Goal: Information Seeking & Learning: Learn about a topic

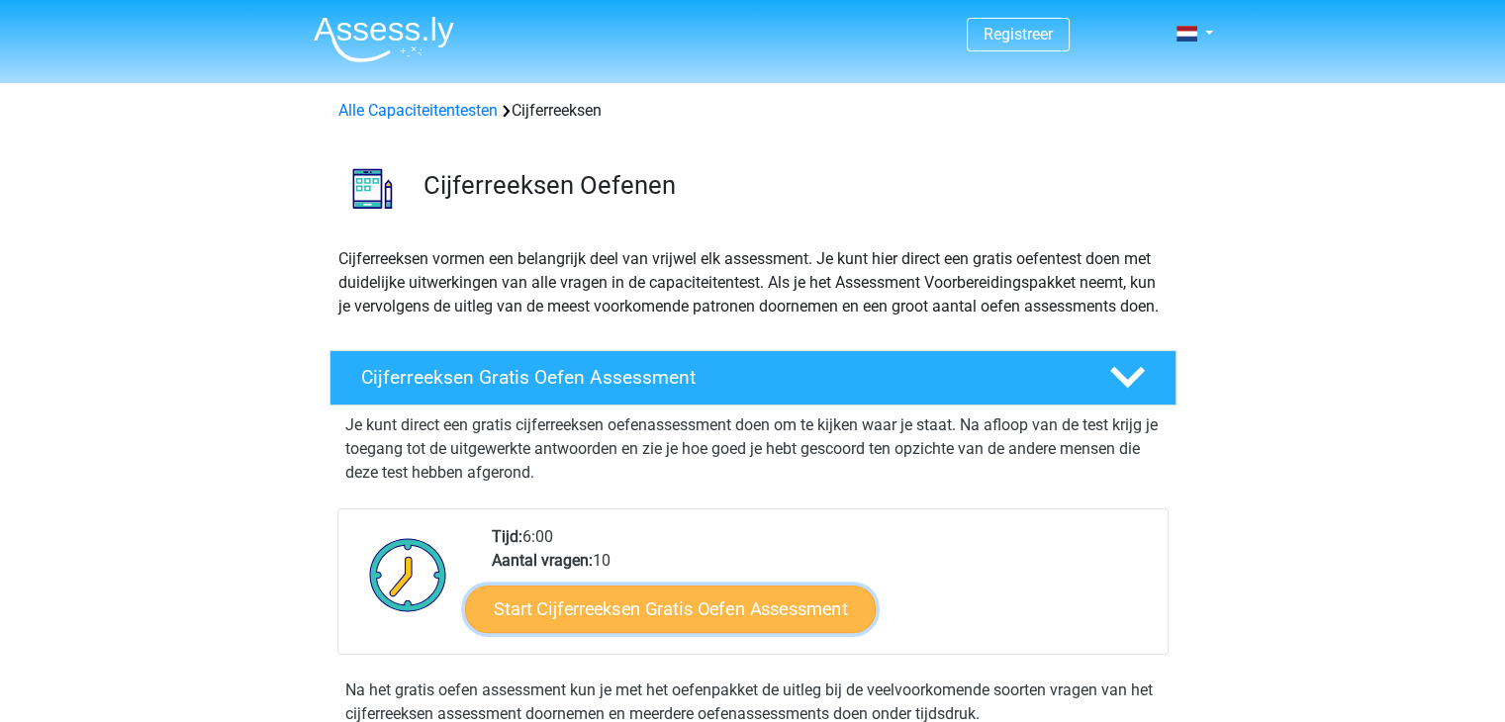
click at [629, 632] on link "Start Cijferreeksen Gratis Oefen Assessment" at bounding box center [670, 608] width 411 height 47
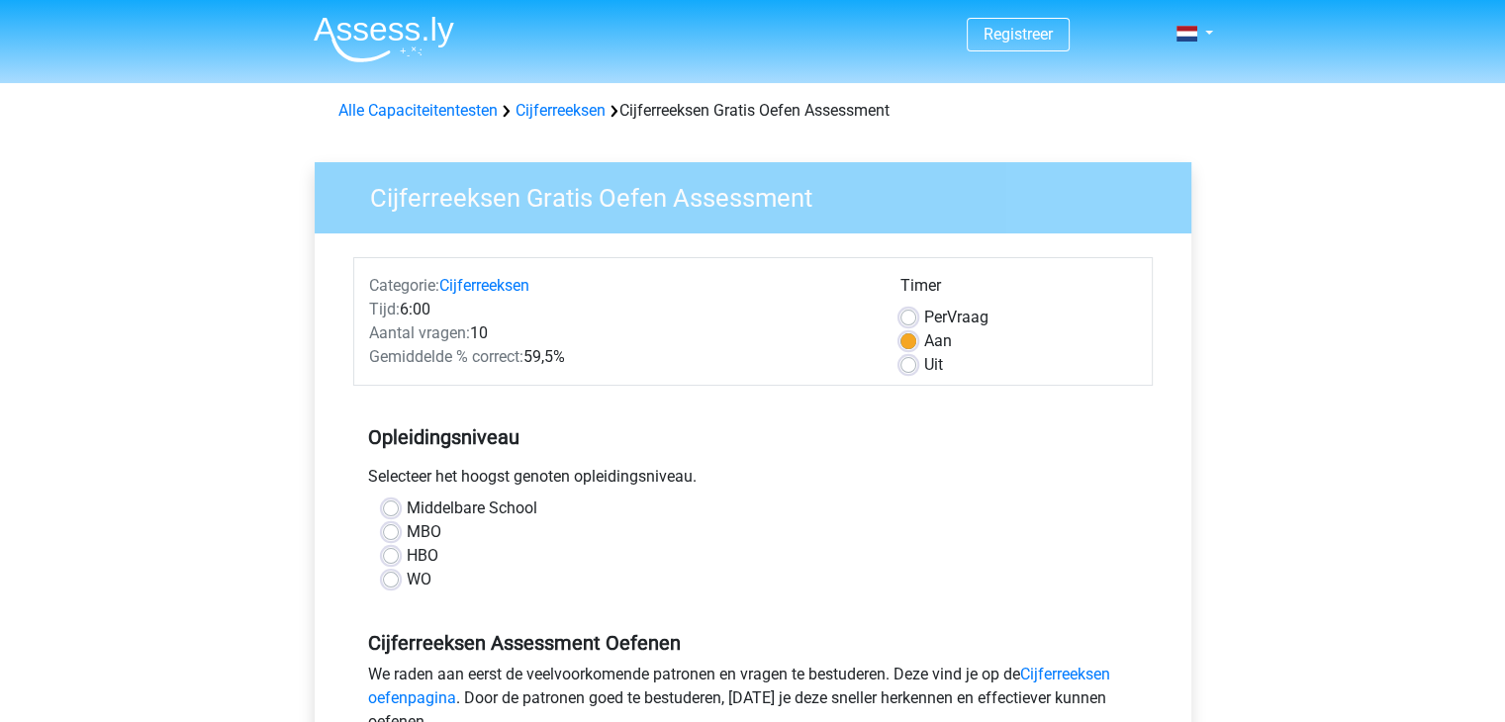
click at [401, 528] on div "MBO" at bounding box center [753, 532] width 740 height 24
click at [407, 530] on label "MBO" at bounding box center [424, 532] width 35 height 24
click at [385, 530] on input "MBO" at bounding box center [391, 530] width 16 height 20
radio input "true"
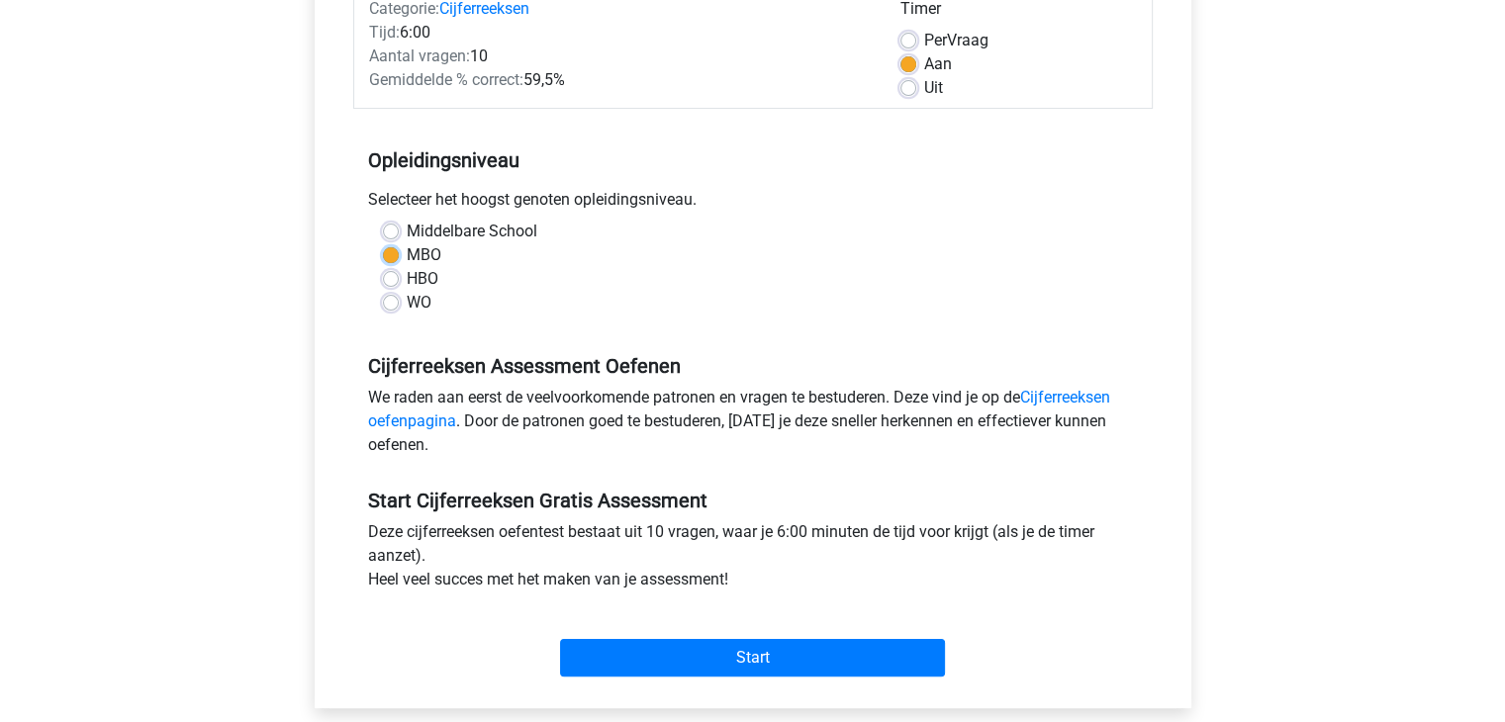
scroll to position [289, 0]
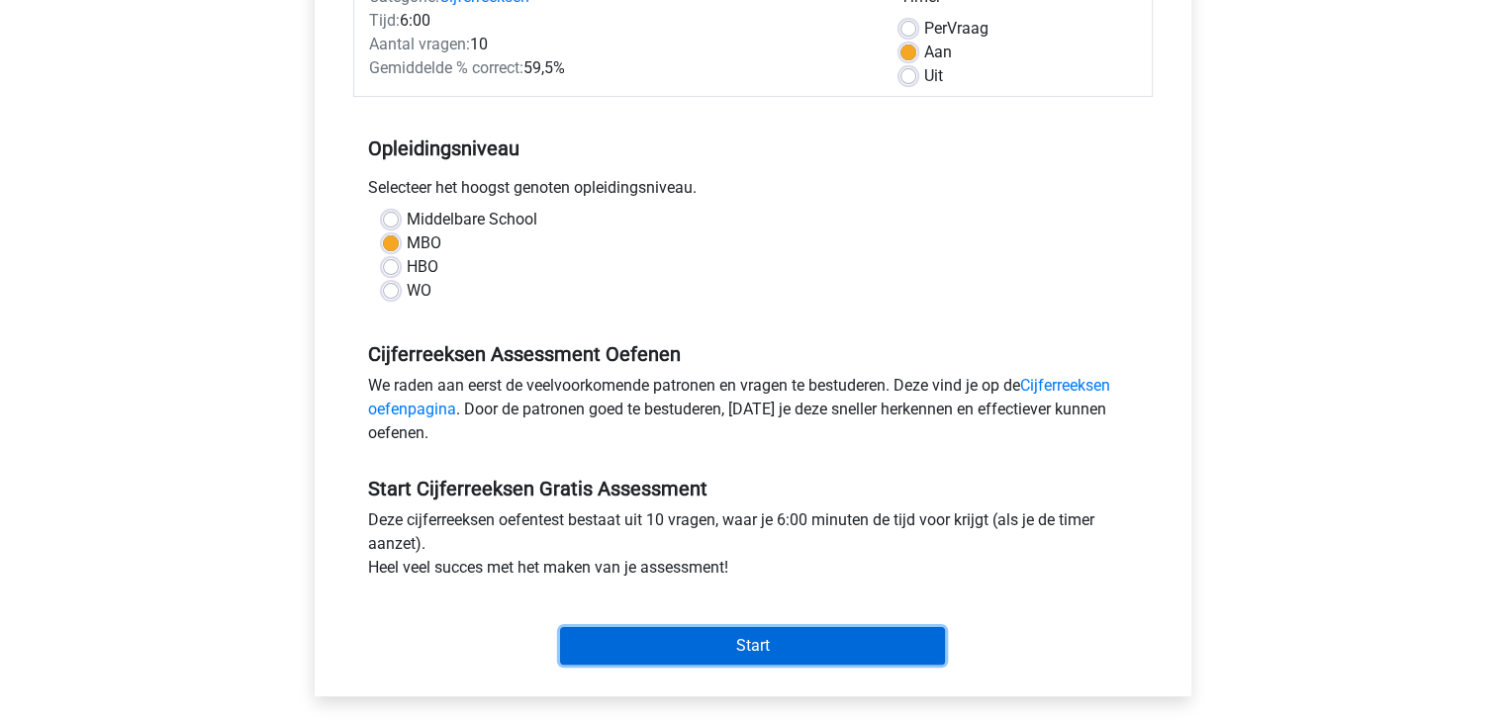
click at [715, 627] on input "Start" at bounding box center [752, 646] width 385 height 38
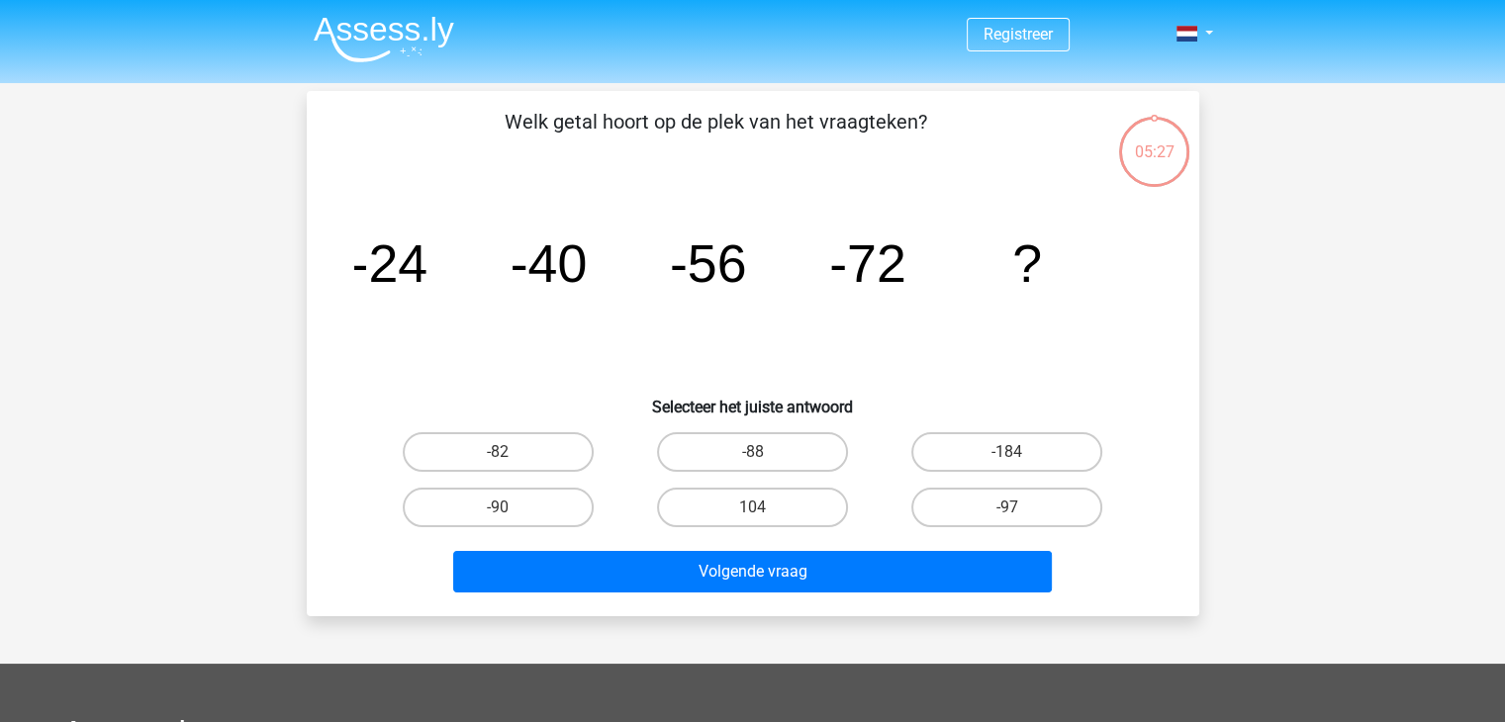
click at [762, 456] on input "-88" at bounding box center [758, 458] width 13 height 13
radio input "true"
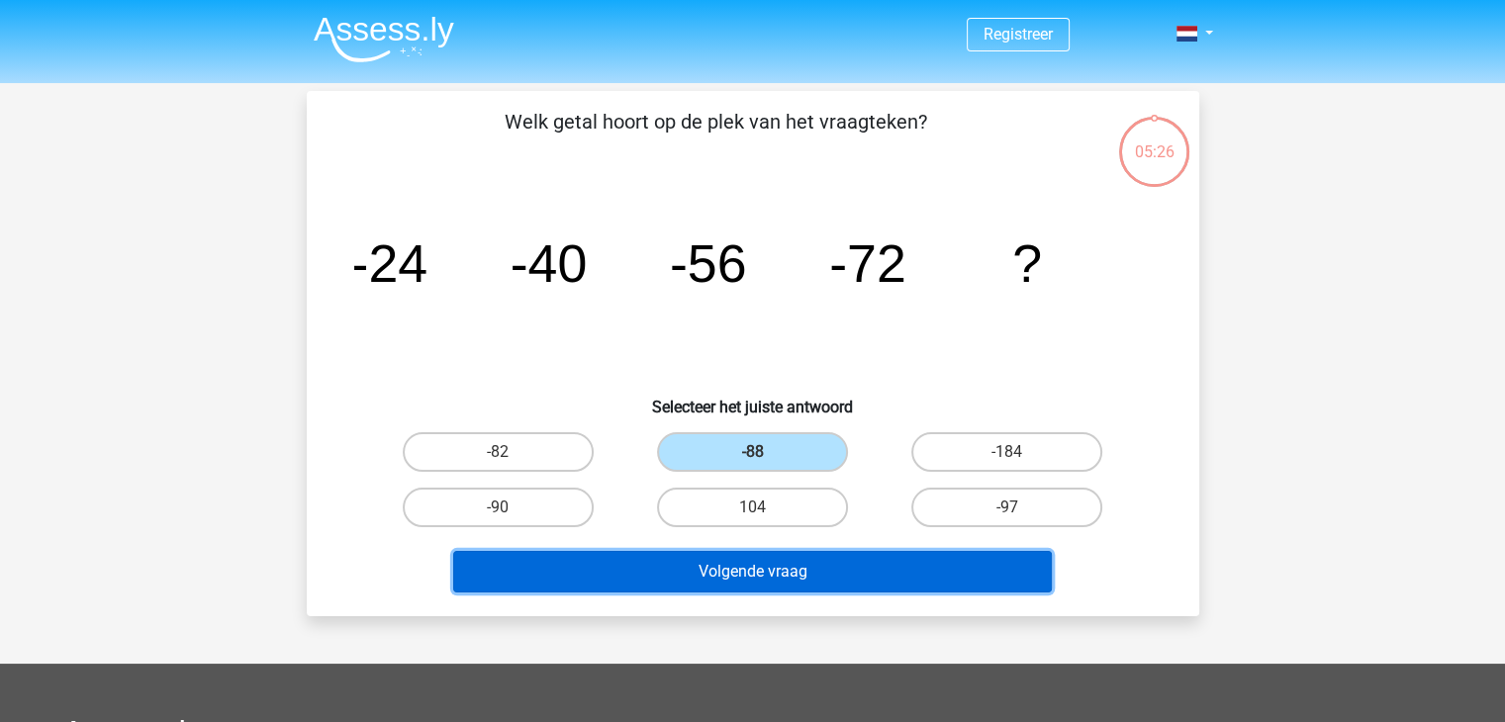
click at [761, 562] on button "Volgende vraag" at bounding box center [752, 572] width 599 height 42
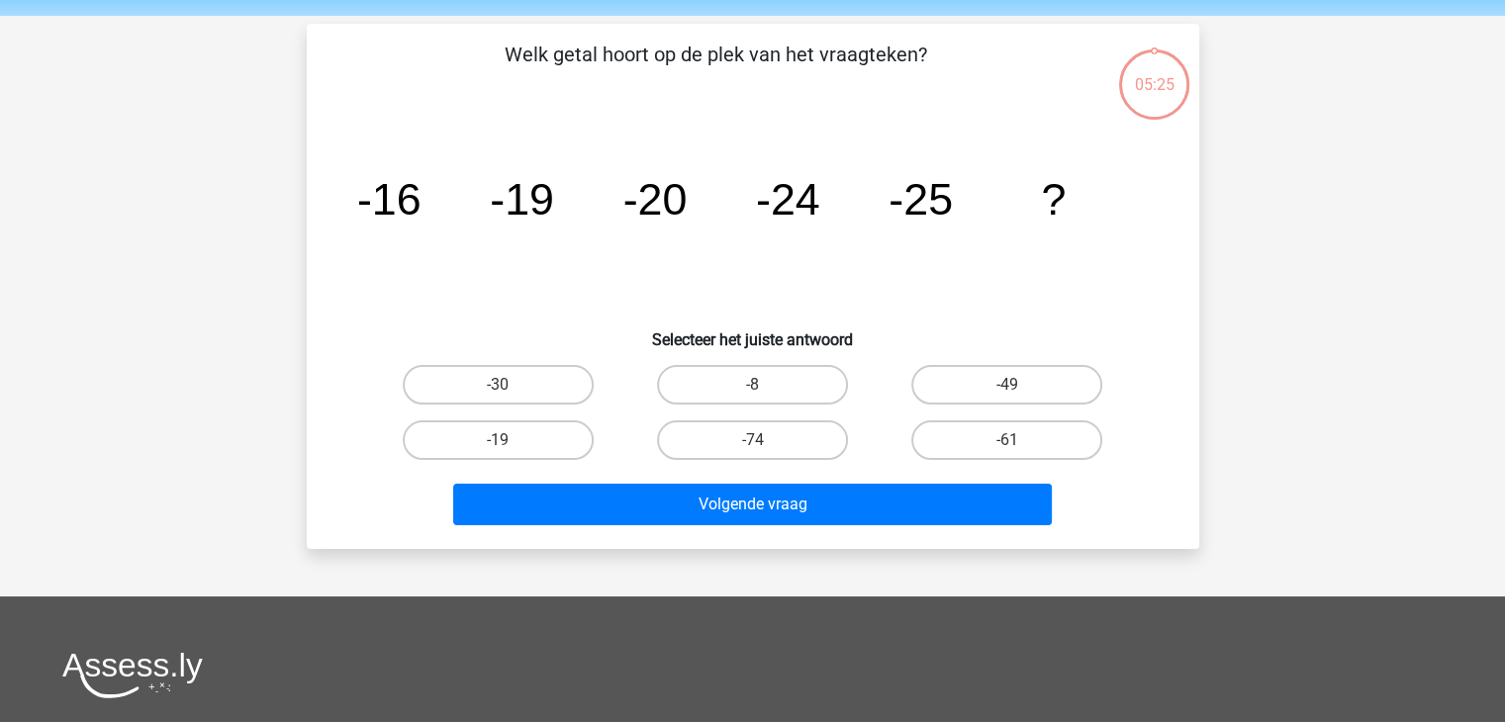
scroll to position [91, 0]
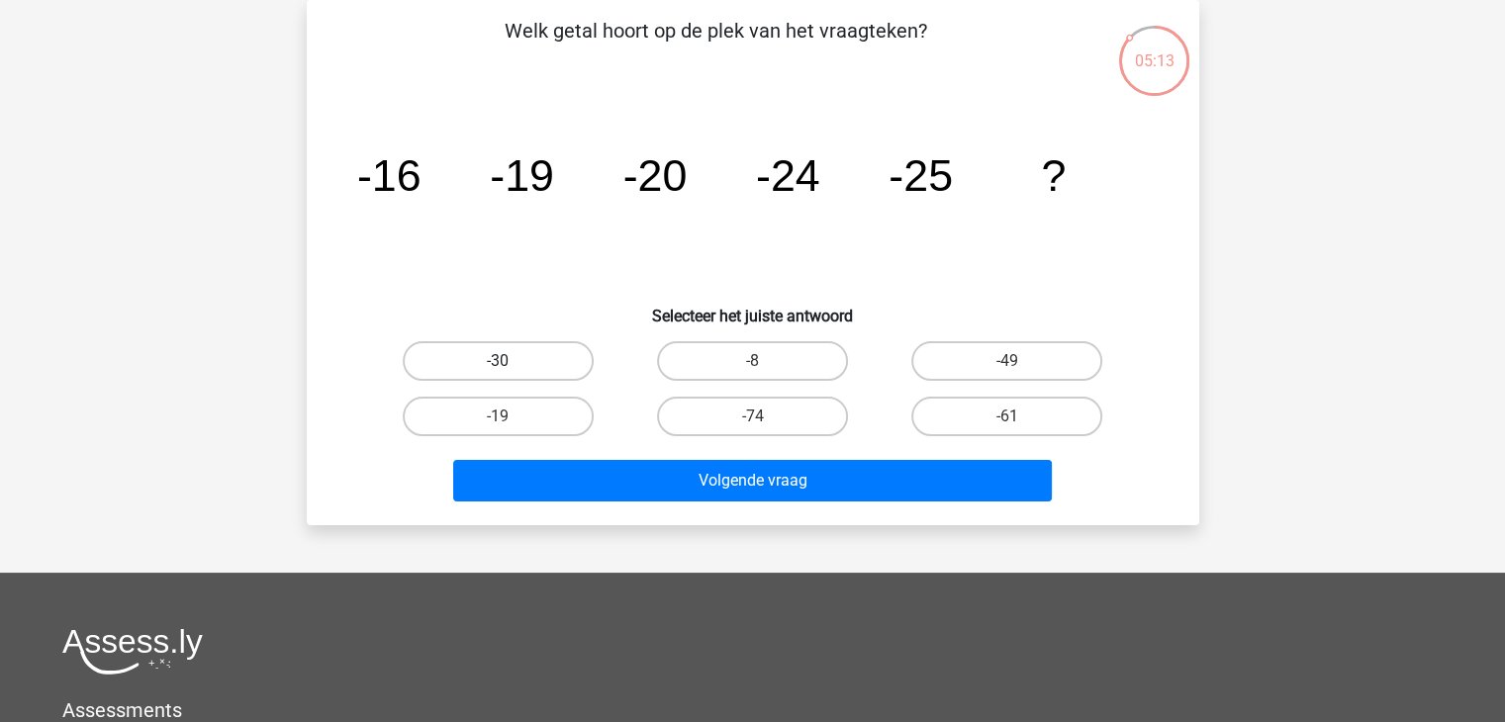
click at [507, 353] on label "-30" at bounding box center [498, 361] width 191 height 40
click at [507, 361] on input "-30" at bounding box center [504, 367] width 13 height 13
radio input "true"
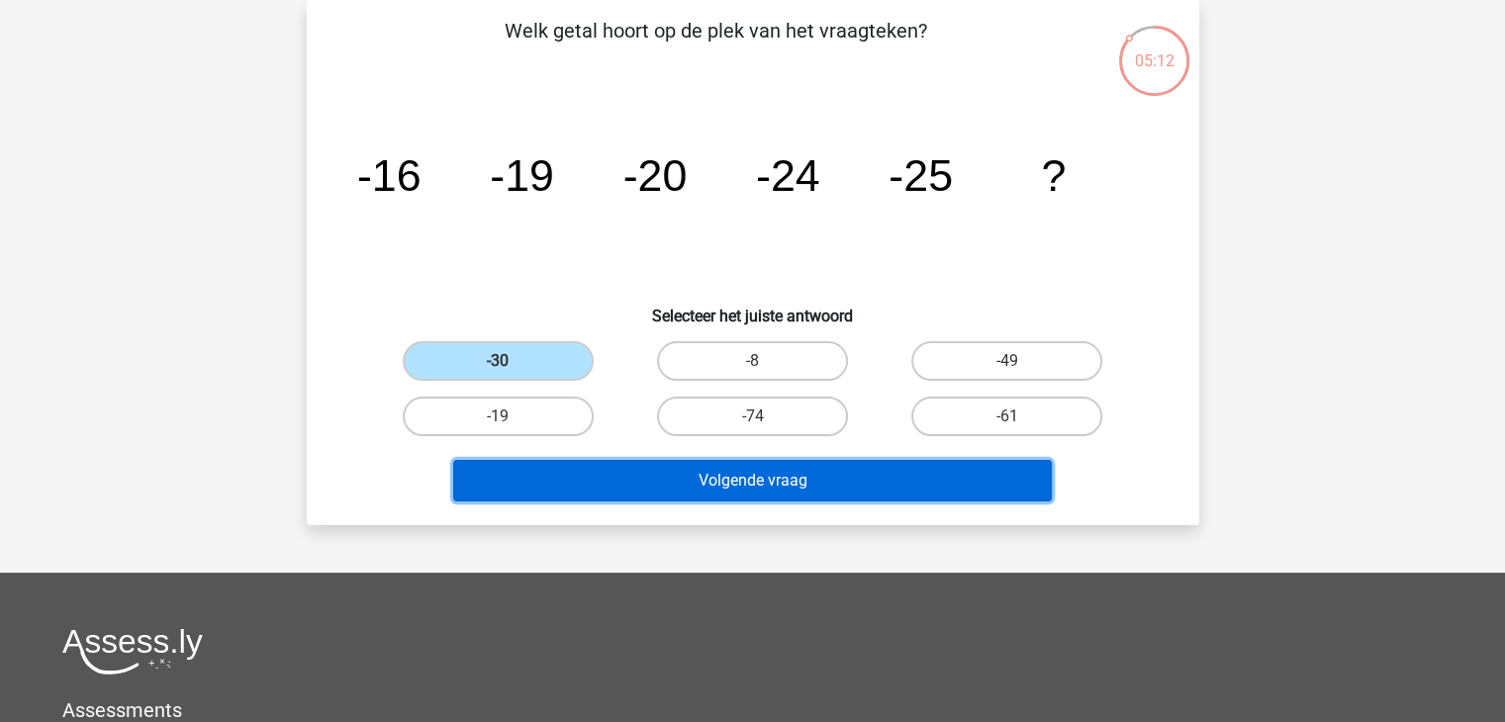
click at [656, 496] on button "Volgende vraag" at bounding box center [752, 481] width 599 height 42
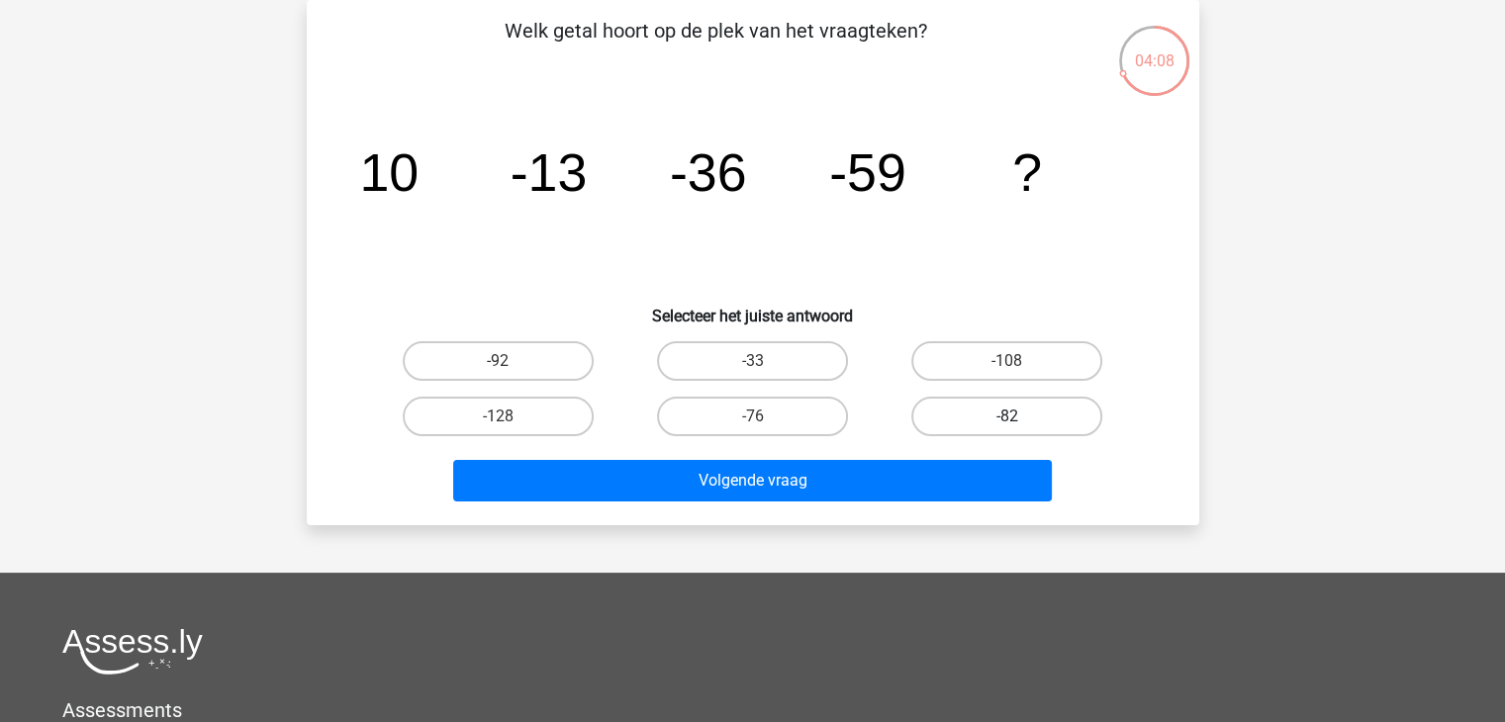
click at [977, 408] on label "-82" at bounding box center [1006, 417] width 191 height 40
click at [1007, 417] on input "-82" at bounding box center [1013, 423] width 13 height 13
radio input "true"
click at [977, 408] on label "-82" at bounding box center [1006, 417] width 191 height 40
click at [1007, 417] on input "-82" at bounding box center [1013, 423] width 13 height 13
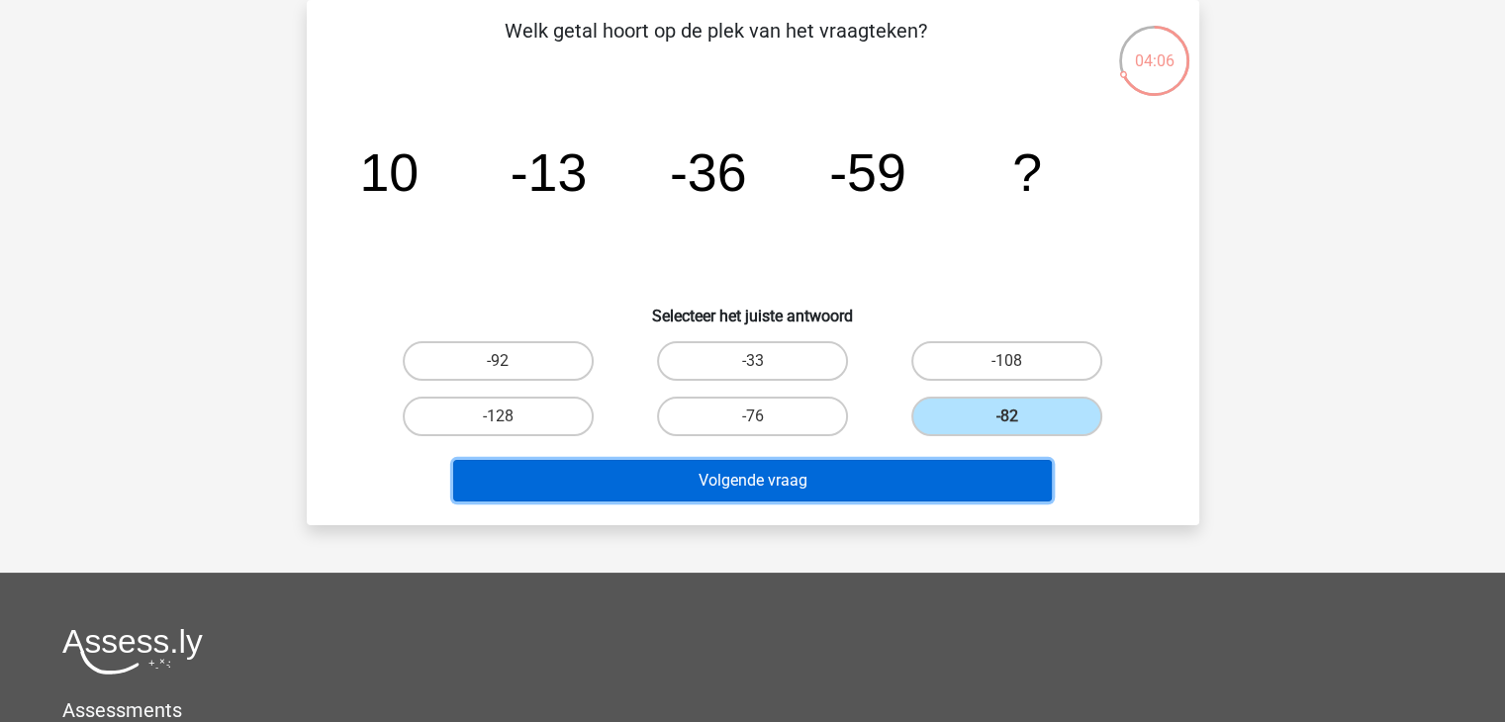
click at [936, 493] on button "Volgende vraag" at bounding box center [752, 481] width 599 height 42
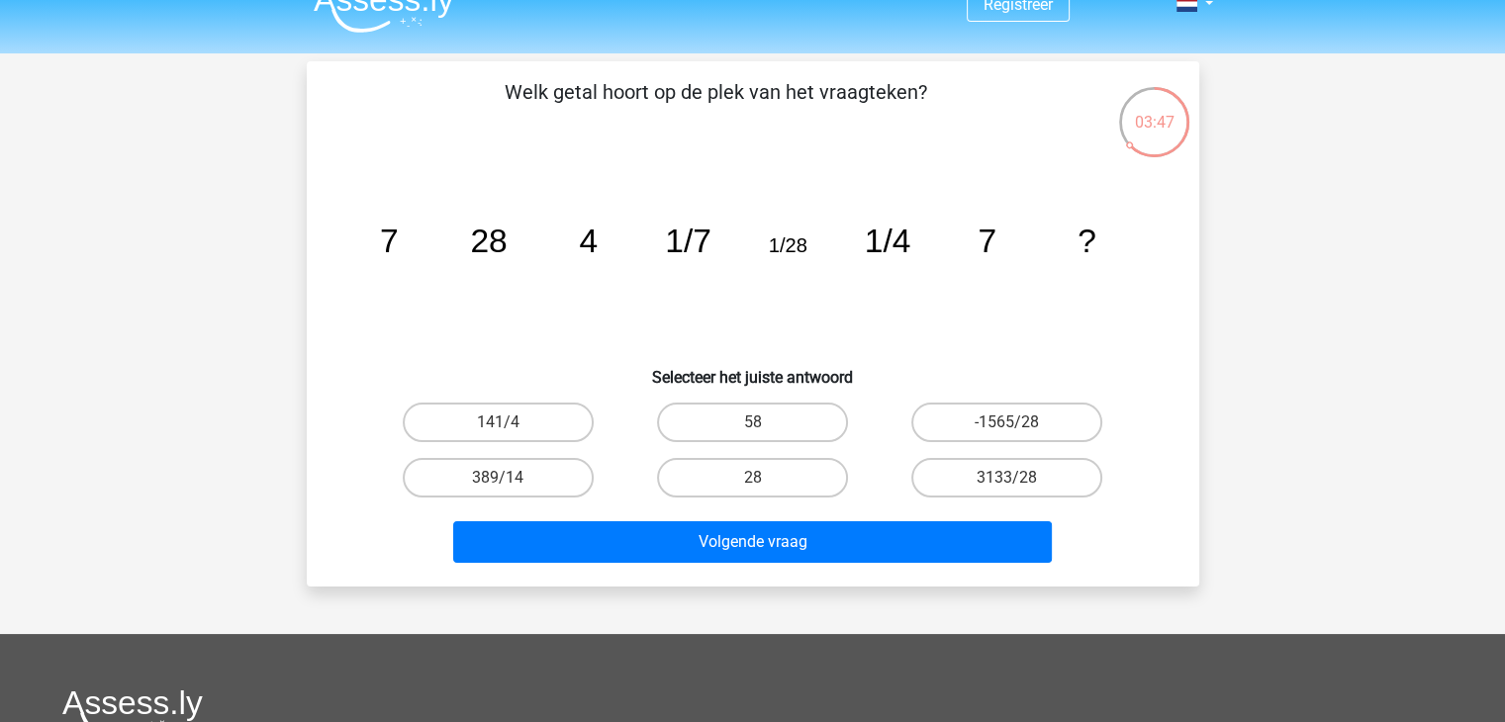
scroll to position [29, 0]
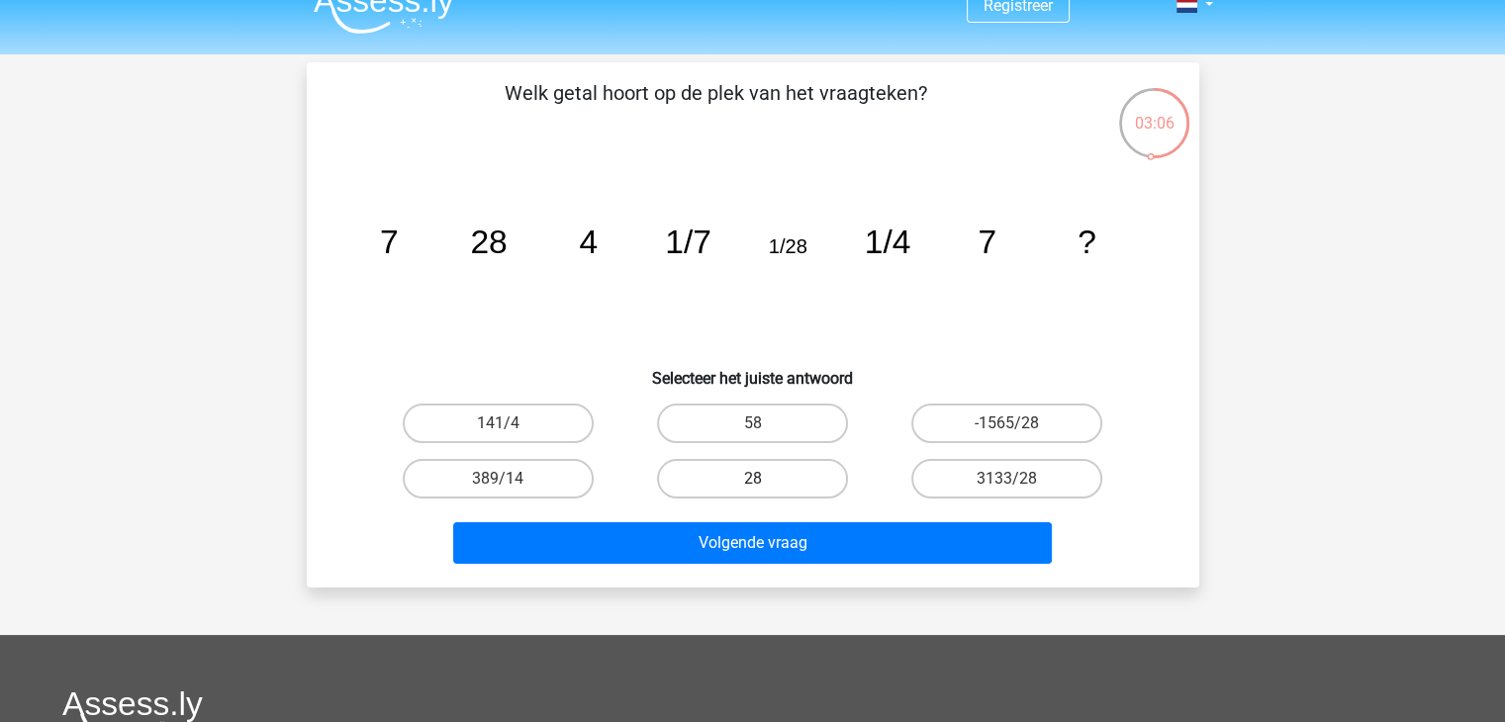
click at [742, 465] on label "28" at bounding box center [752, 479] width 191 height 40
click at [752, 479] on input "28" at bounding box center [758, 485] width 13 height 13
radio input "true"
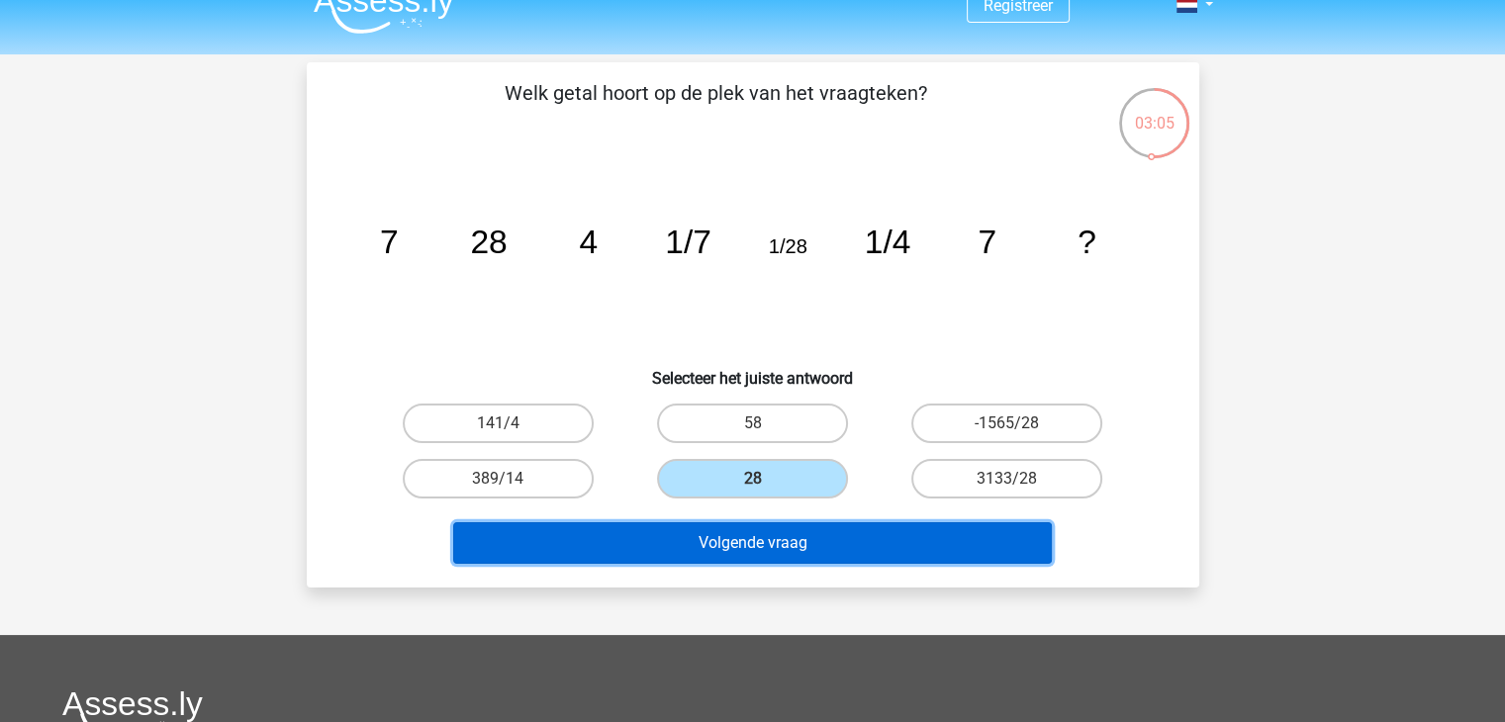
click at [715, 554] on button "Volgende vraag" at bounding box center [752, 543] width 599 height 42
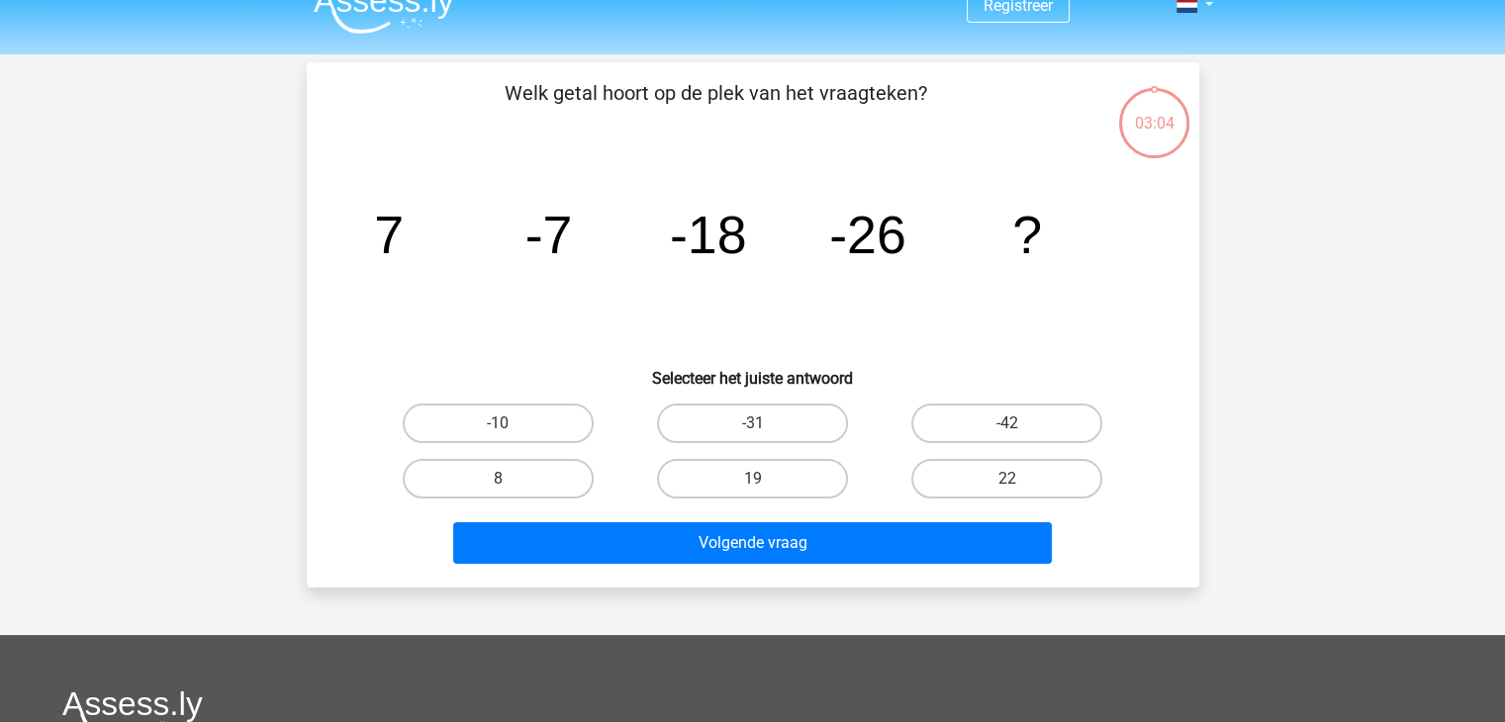
scroll to position [91, 0]
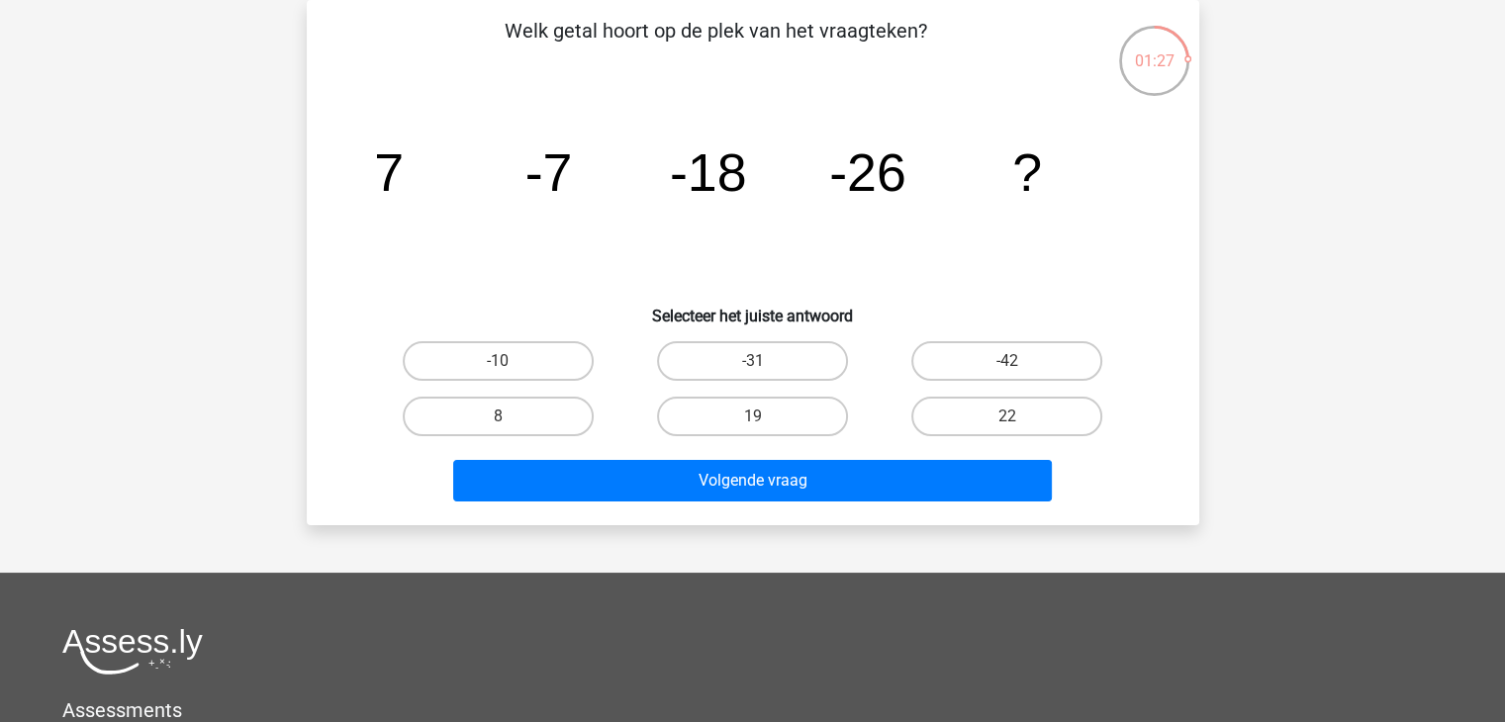
click at [762, 417] on input "19" at bounding box center [758, 423] width 13 height 13
radio input "true"
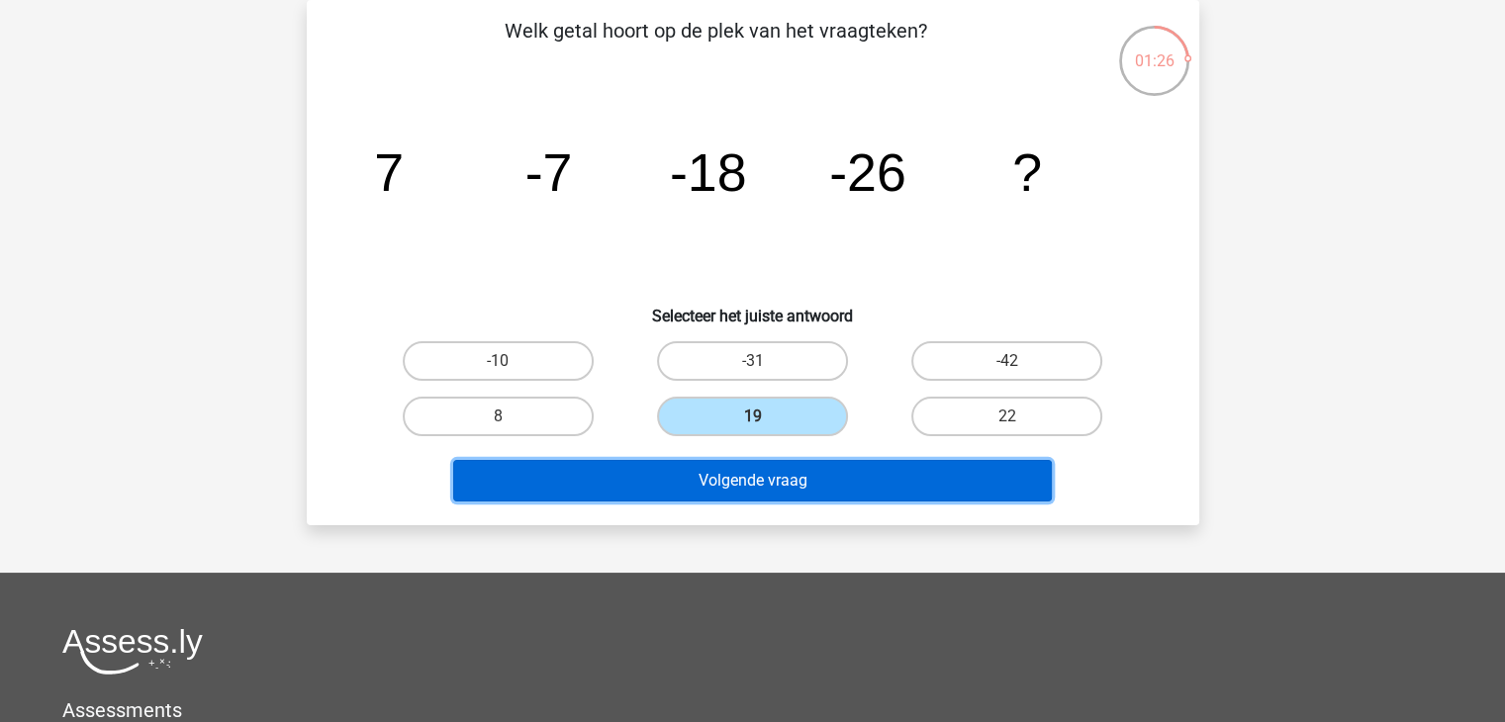
click at [764, 475] on button "Volgende vraag" at bounding box center [752, 481] width 599 height 42
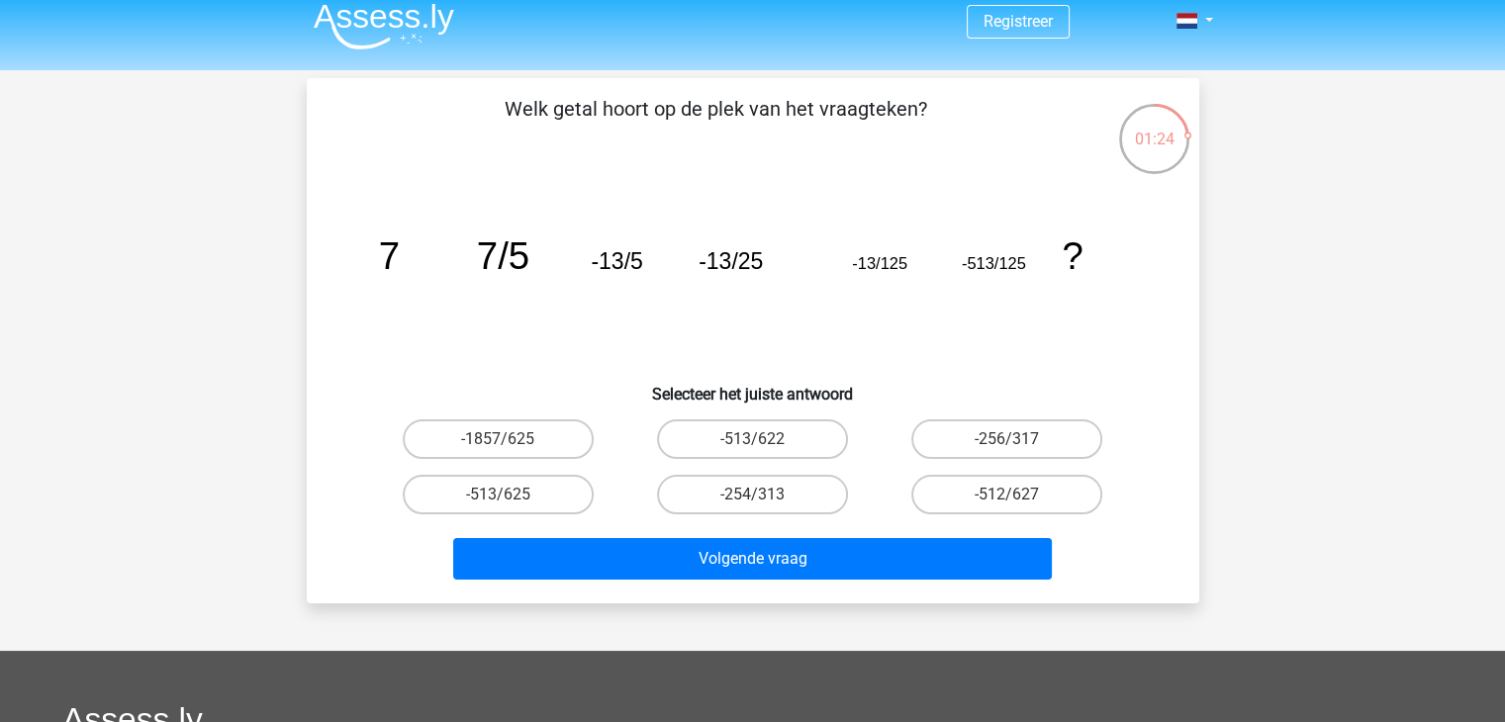
scroll to position [9, 0]
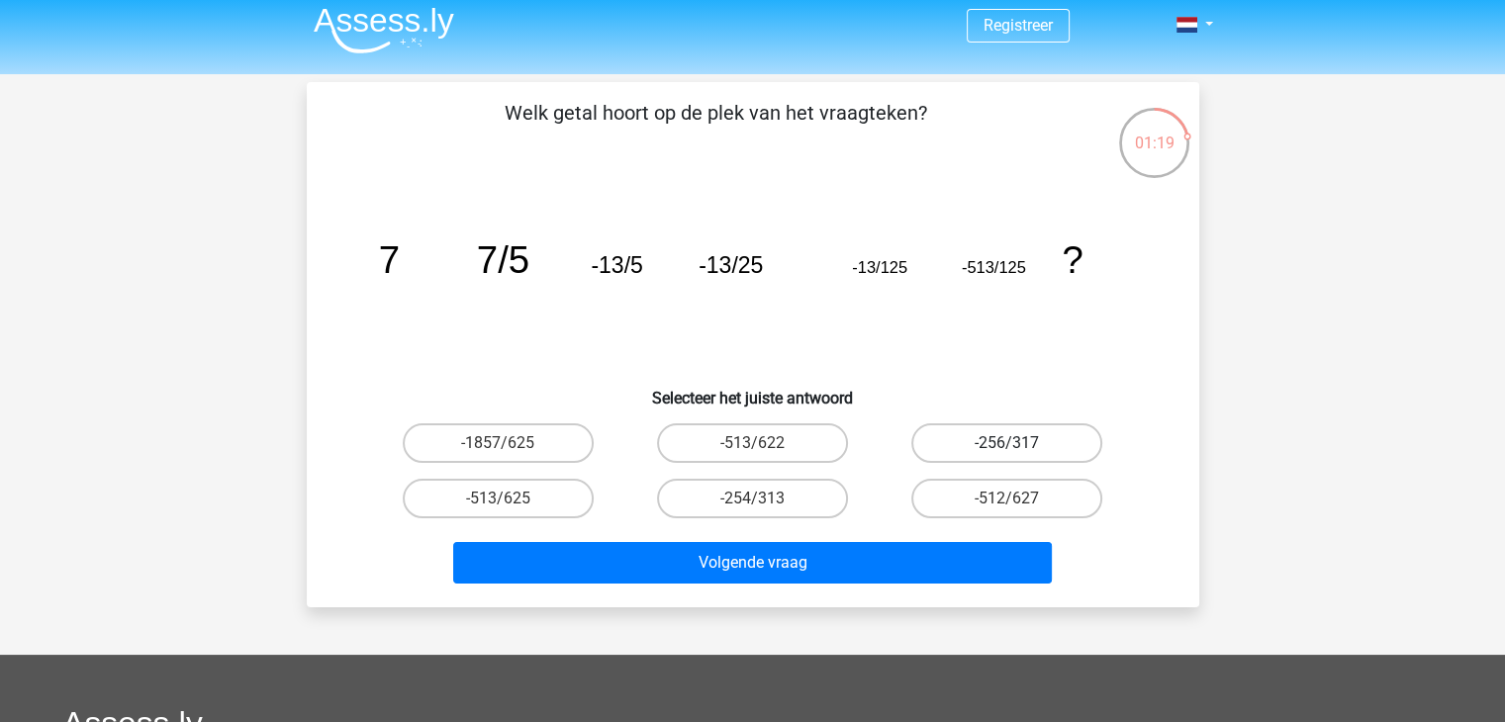
click at [998, 446] on label "-256/317" at bounding box center [1006, 443] width 191 height 40
click at [1007, 446] on input "-256/317" at bounding box center [1013, 449] width 13 height 13
radio input "true"
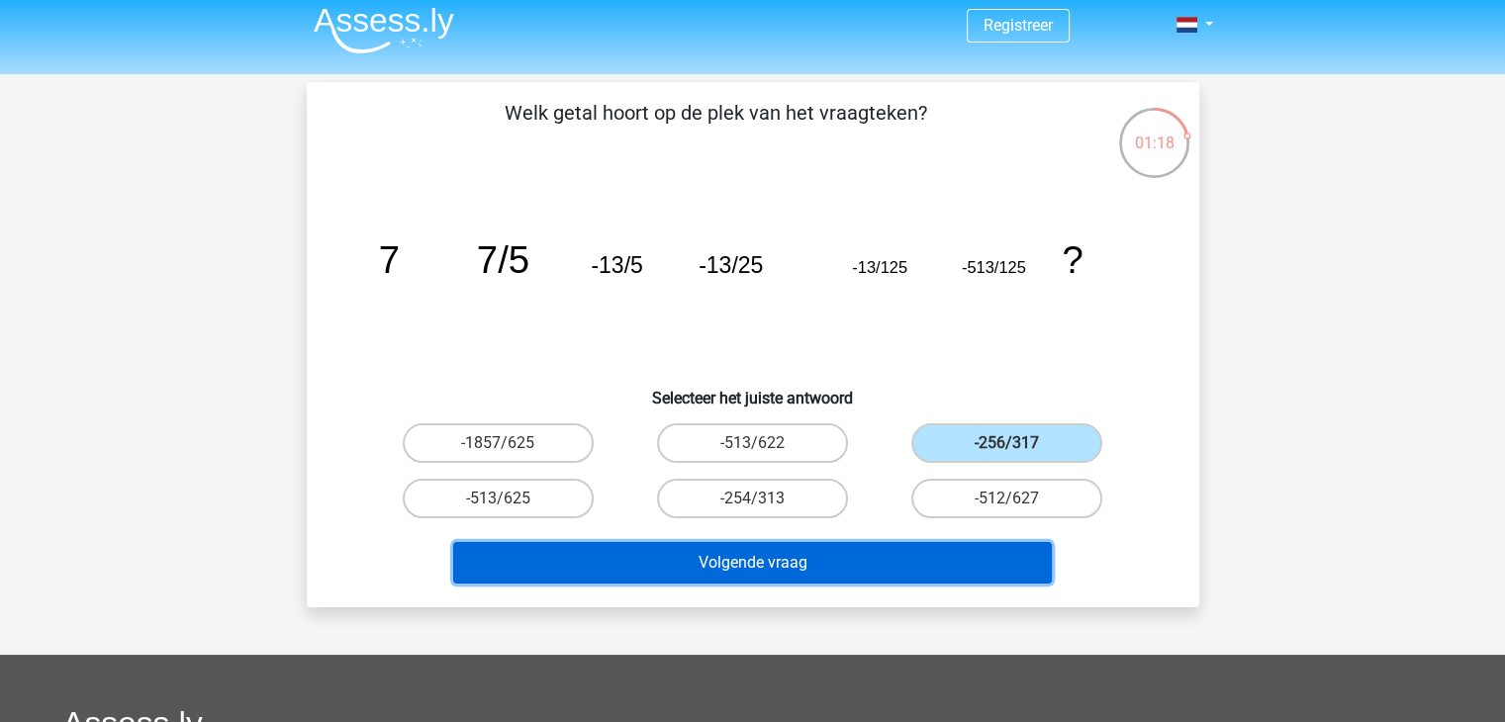
click at [976, 546] on button "Volgende vraag" at bounding box center [752, 563] width 599 height 42
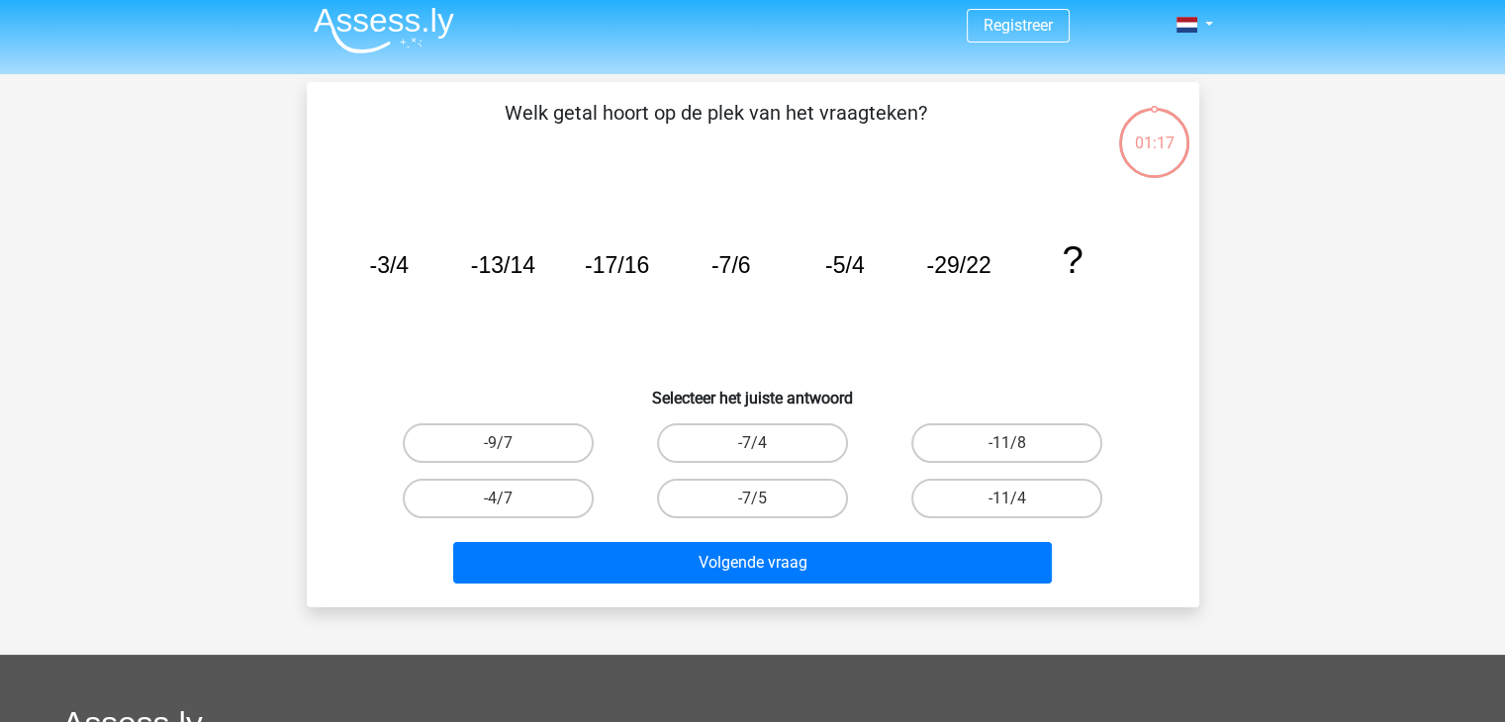
scroll to position [91, 0]
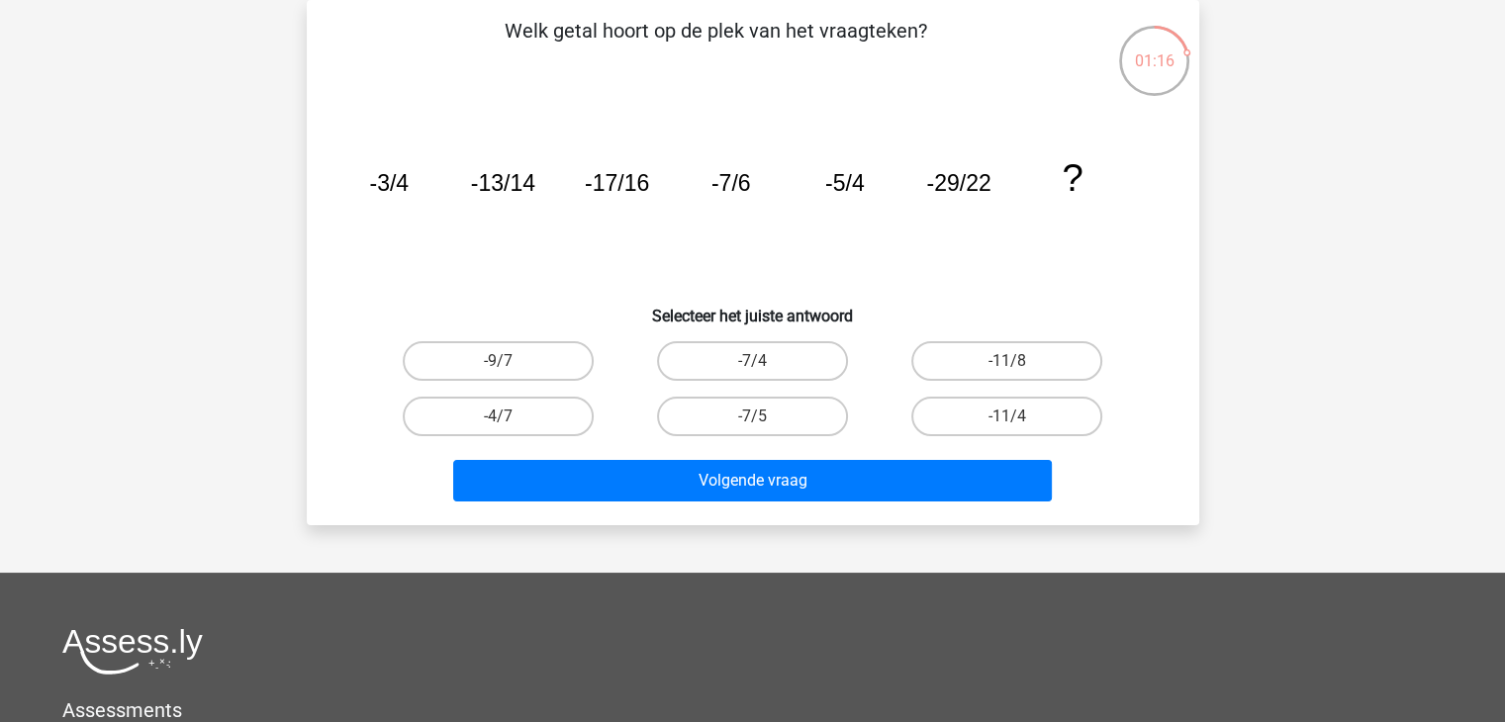
click at [976, 546] on div "Registreer Nederlands English" at bounding box center [752, 502] width 1505 height 1186
click at [1005, 431] on label "-11/4" at bounding box center [1006, 417] width 191 height 40
click at [1007, 429] on input "-11/4" at bounding box center [1013, 423] width 13 height 13
radio input "true"
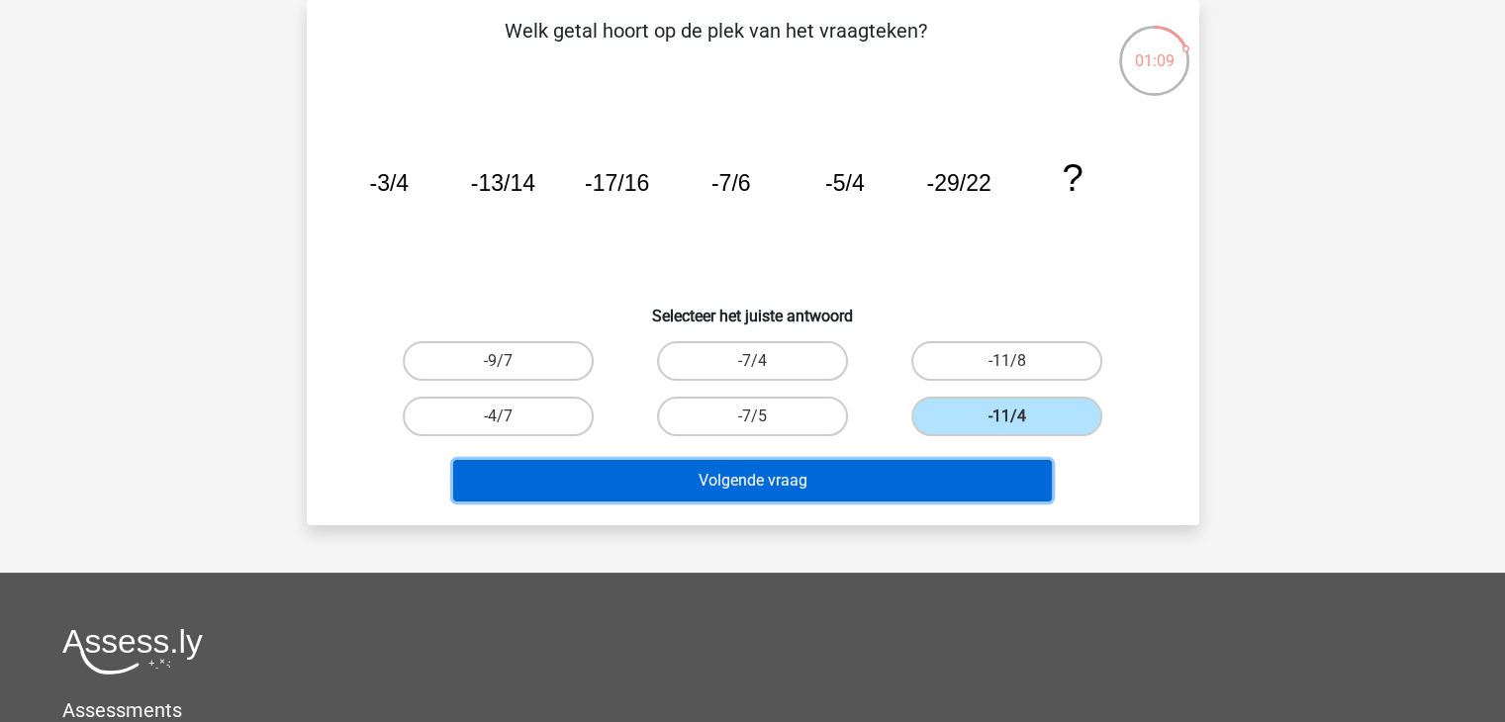
click at [942, 472] on button "Volgende vraag" at bounding box center [752, 481] width 599 height 42
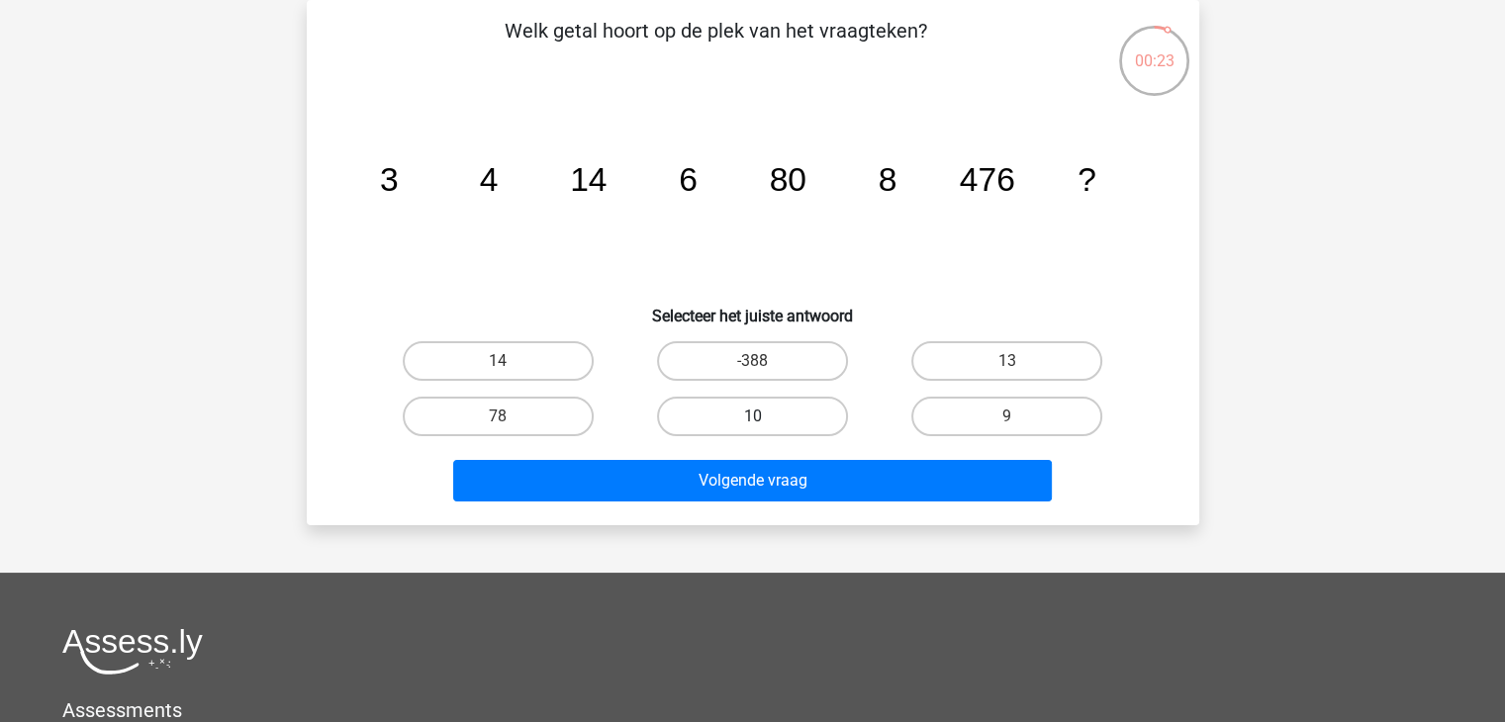
click at [724, 408] on label "10" at bounding box center [752, 417] width 191 height 40
click at [752, 417] on input "10" at bounding box center [758, 423] width 13 height 13
radio input "true"
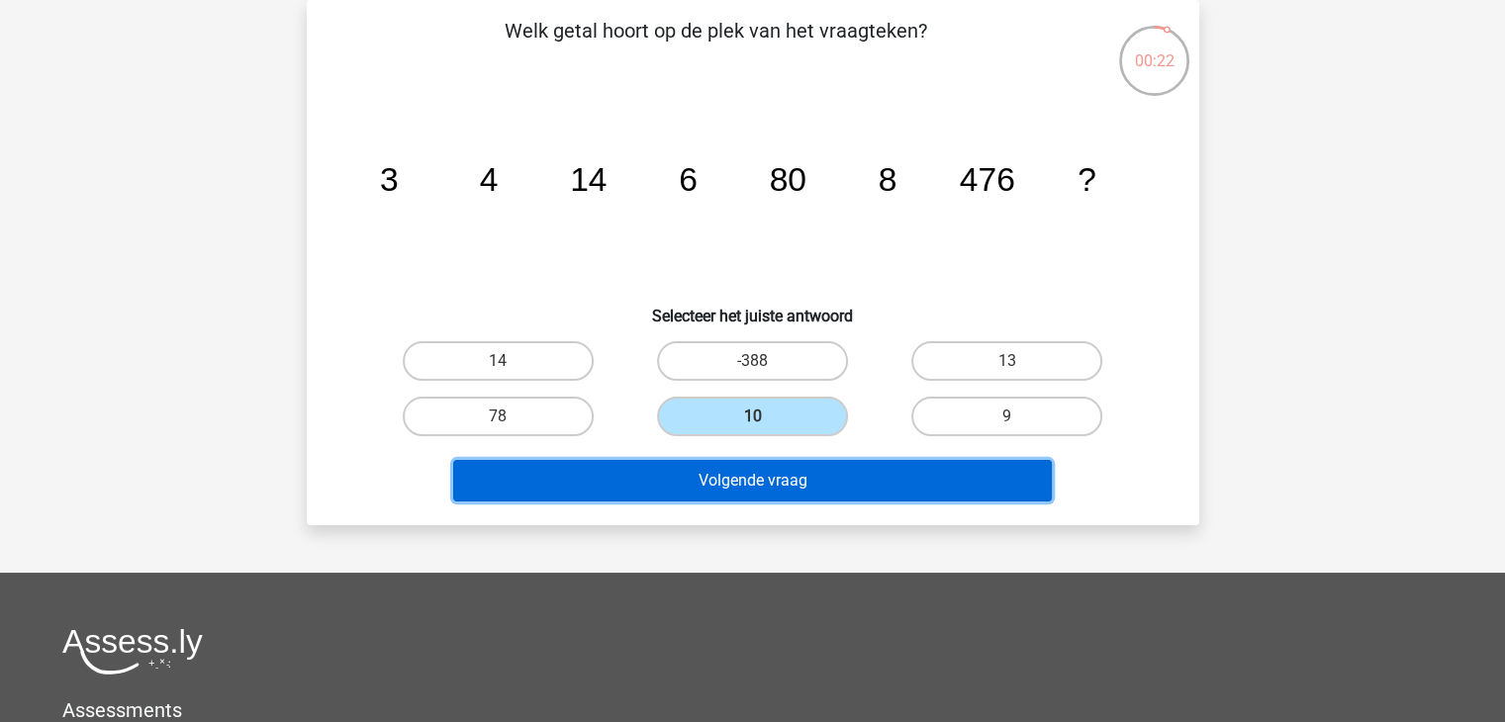
click at [771, 480] on button "Volgende vraag" at bounding box center [752, 481] width 599 height 42
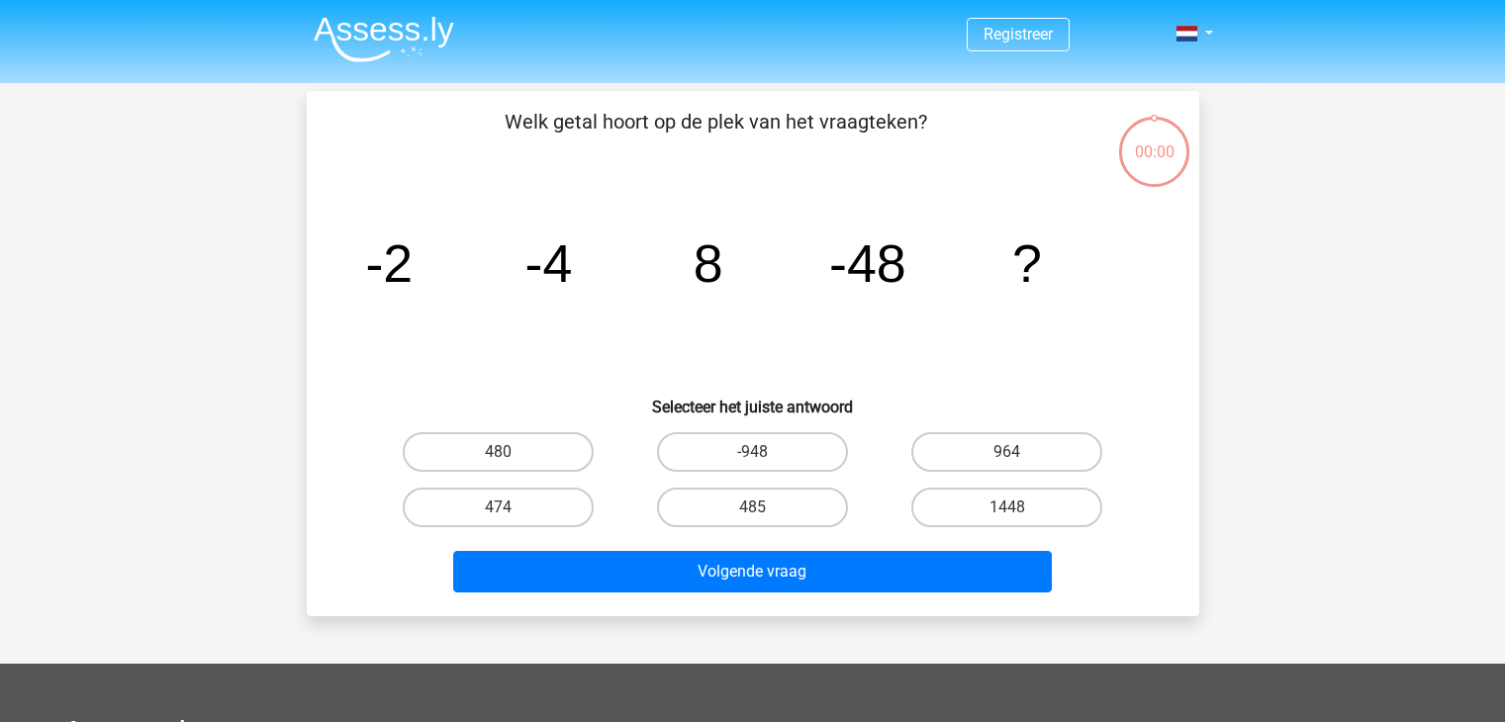
scroll to position [91, 0]
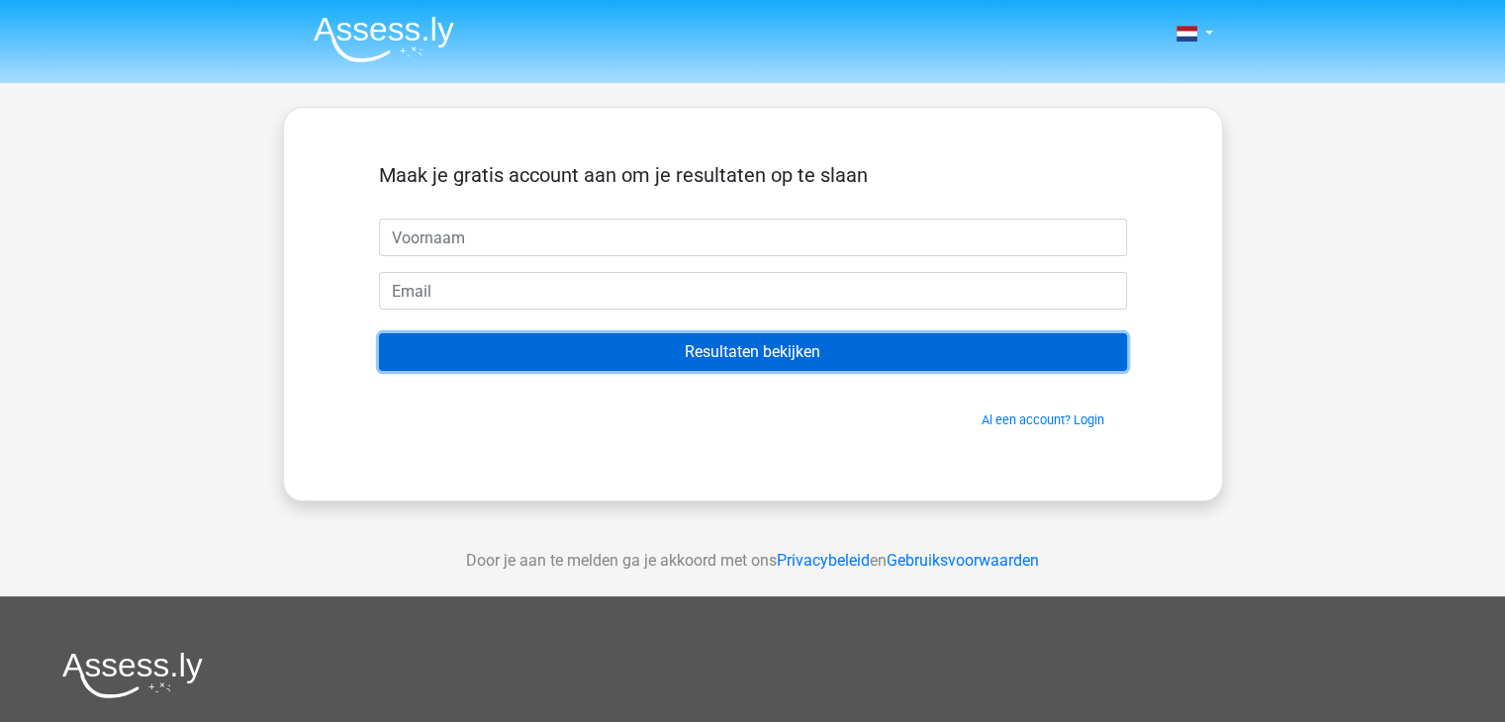
click at [703, 337] on input "Resultaten bekijken" at bounding box center [753, 352] width 748 height 38
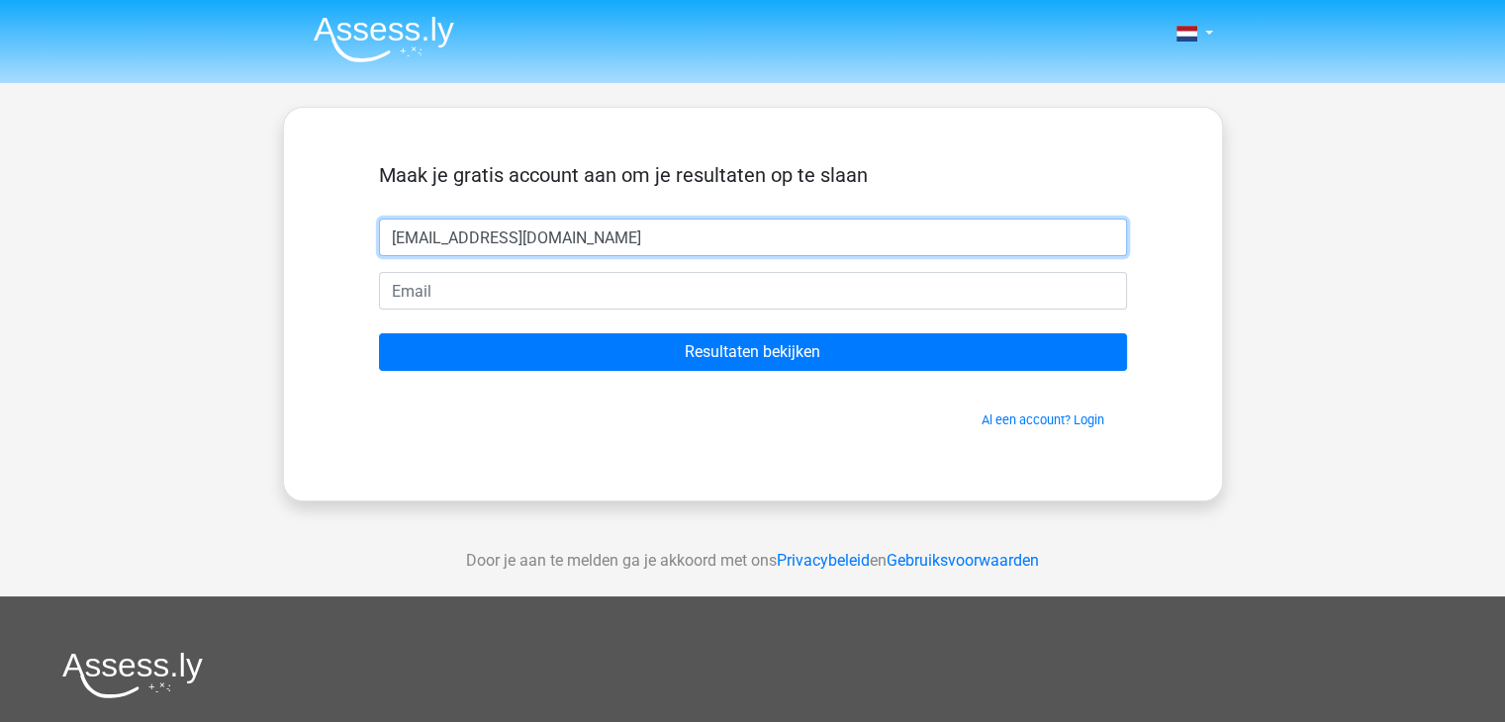
type input "gerryl_ling@hotmail.com"
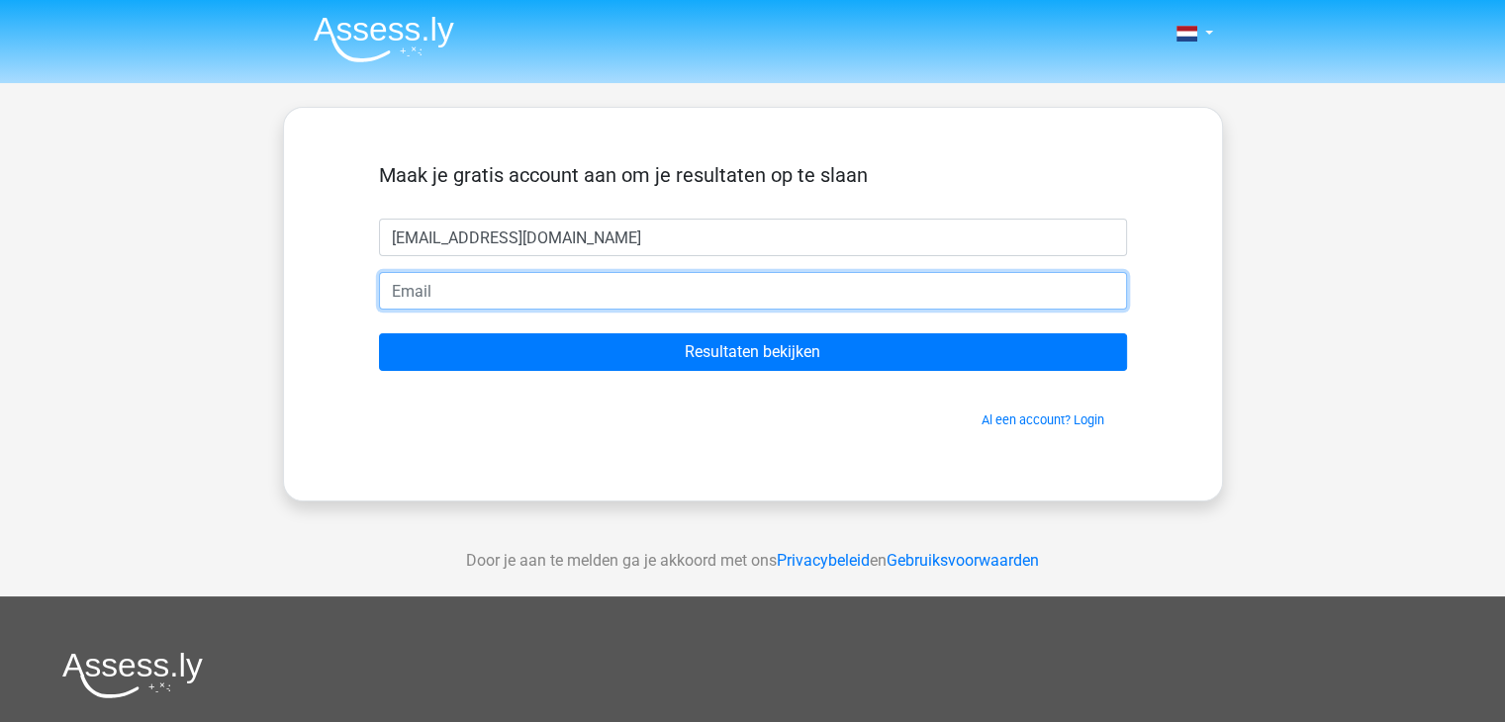
click at [595, 280] on input "email" at bounding box center [753, 291] width 748 height 38
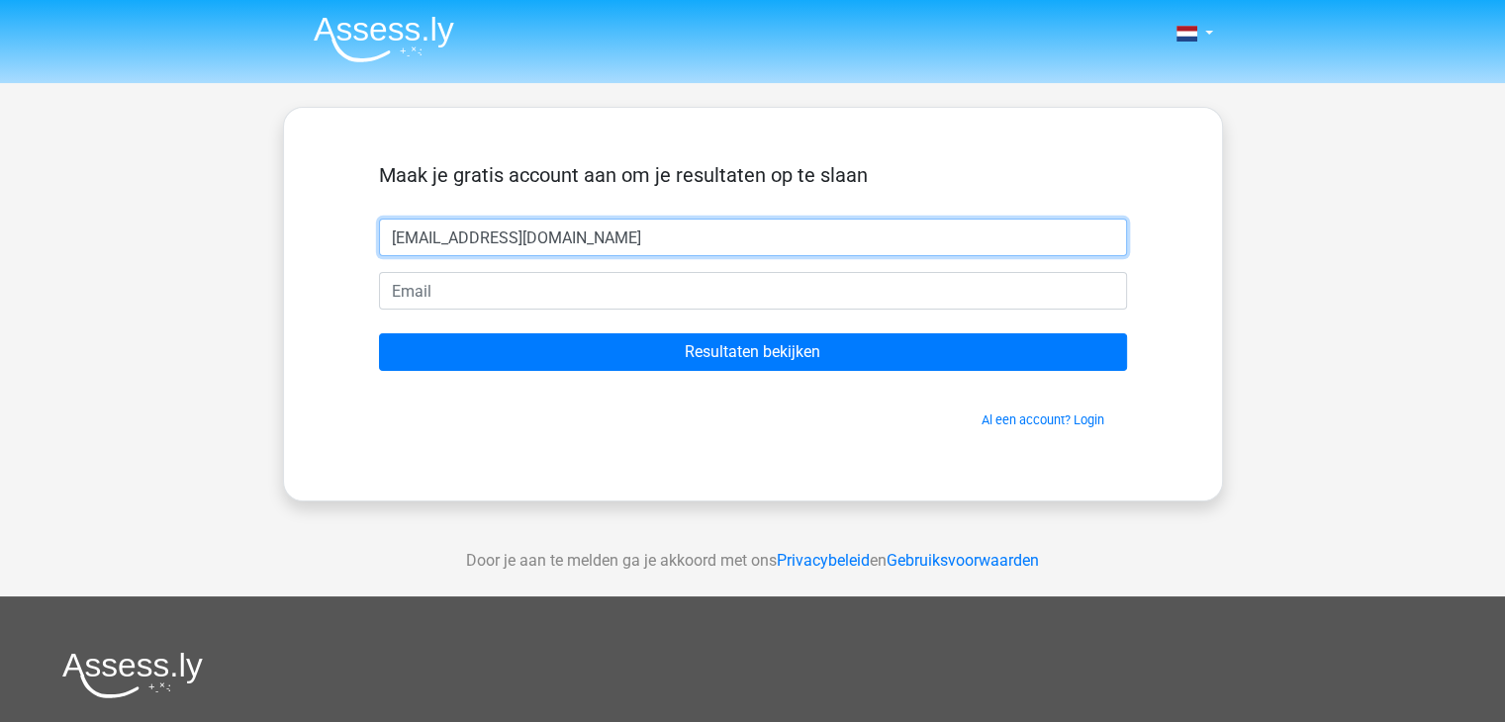
click at [604, 254] on input "gerryl_ling@hotmail.com" at bounding box center [753, 238] width 748 height 38
drag, startPoint x: 392, startPoint y: 237, endPoint x: 626, endPoint y: 277, distance: 237.8
click at [626, 277] on form "Maak je gratis account aan om je resultaten op te slaan gerryl_ling@hotmail.com…" at bounding box center [753, 296] width 748 height 266
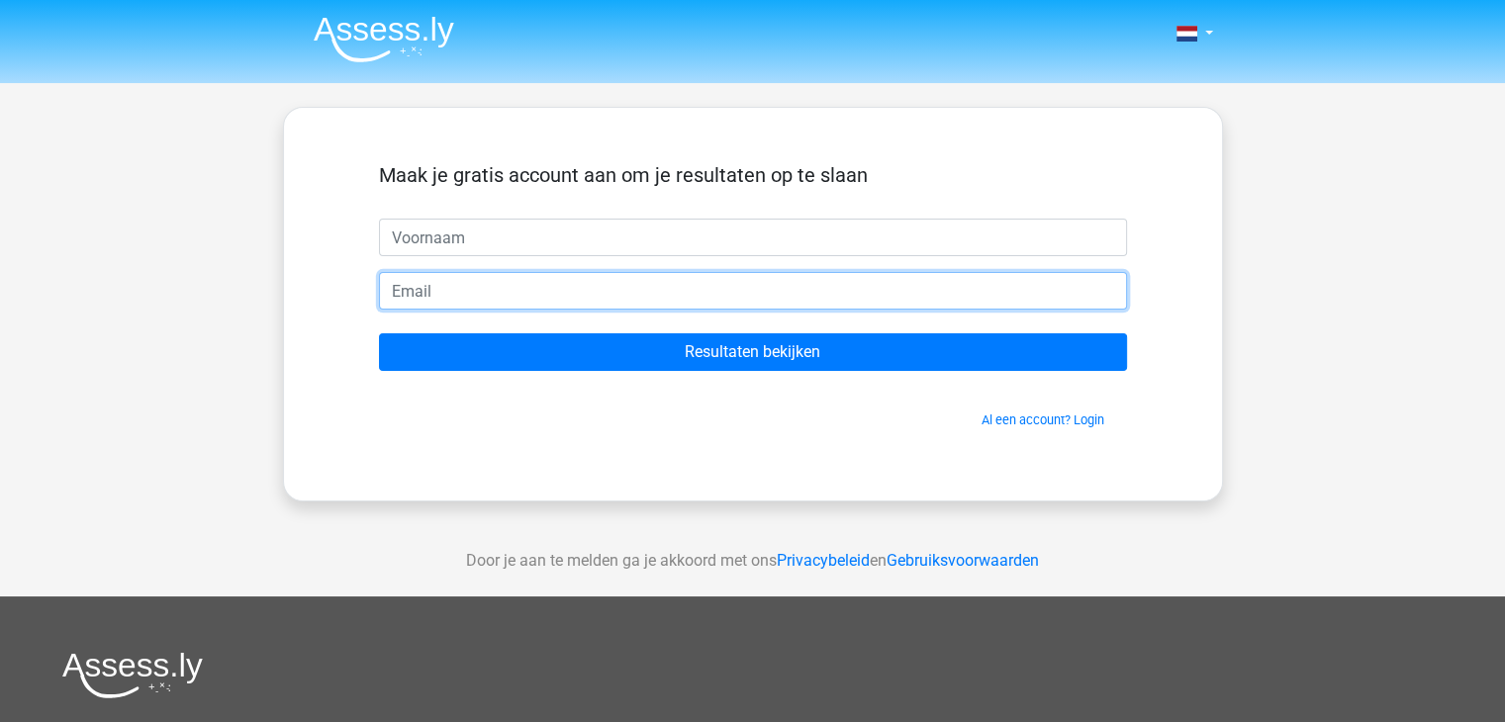
click at [544, 300] on input "email" at bounding box center [753, 291] width 748 height 38
type input "[EMAIL_ADDRESS][DOMAIN_NAME]"
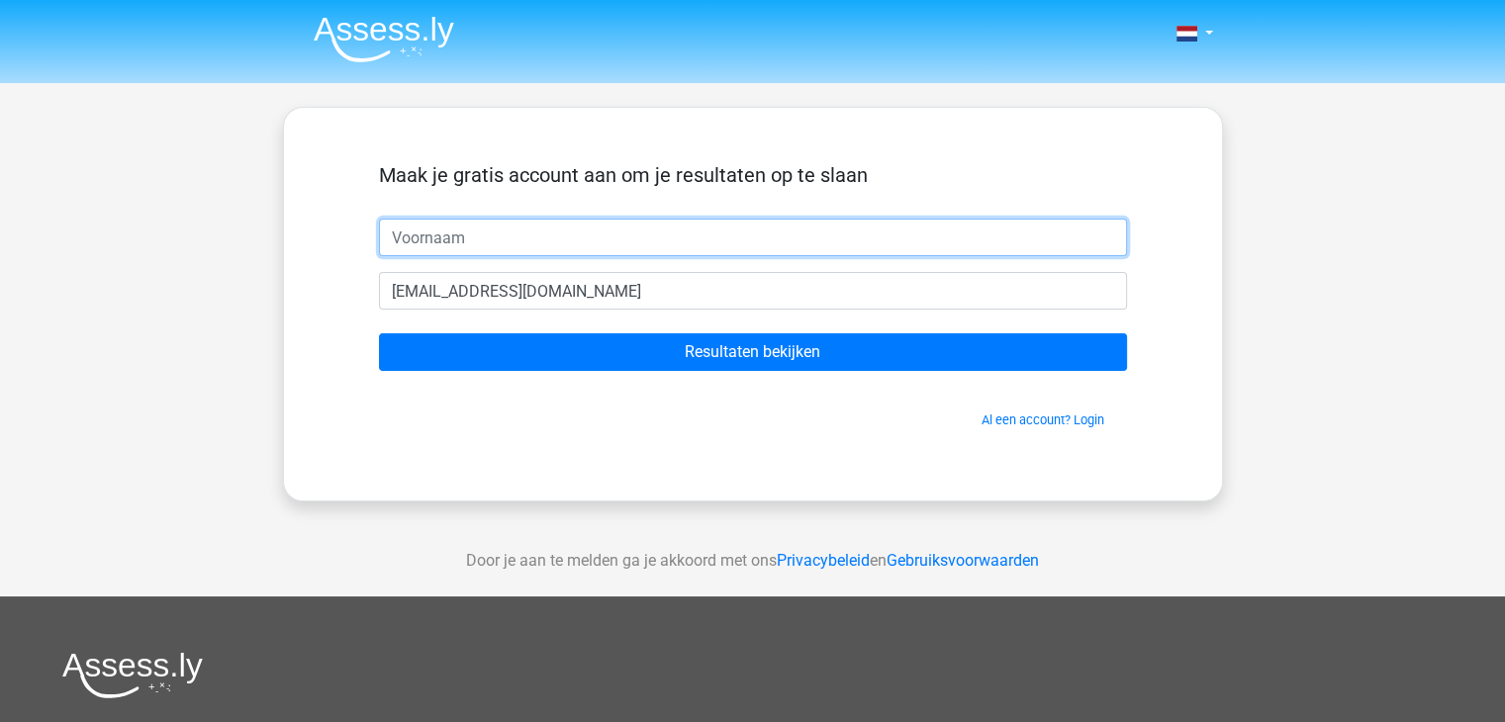
click at [446, 252] on input "text" at bounding box center [753, 238] width 748 height 38
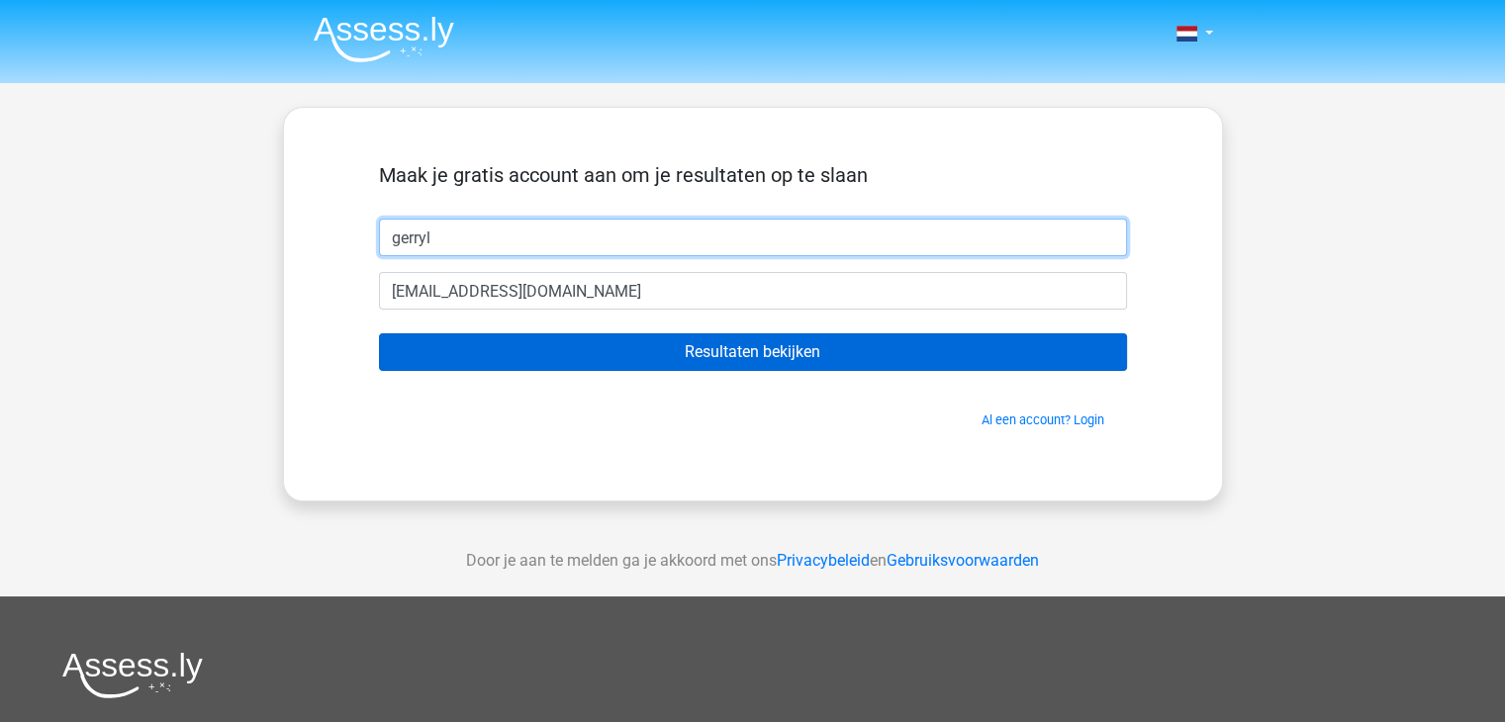
type input "gerryl"
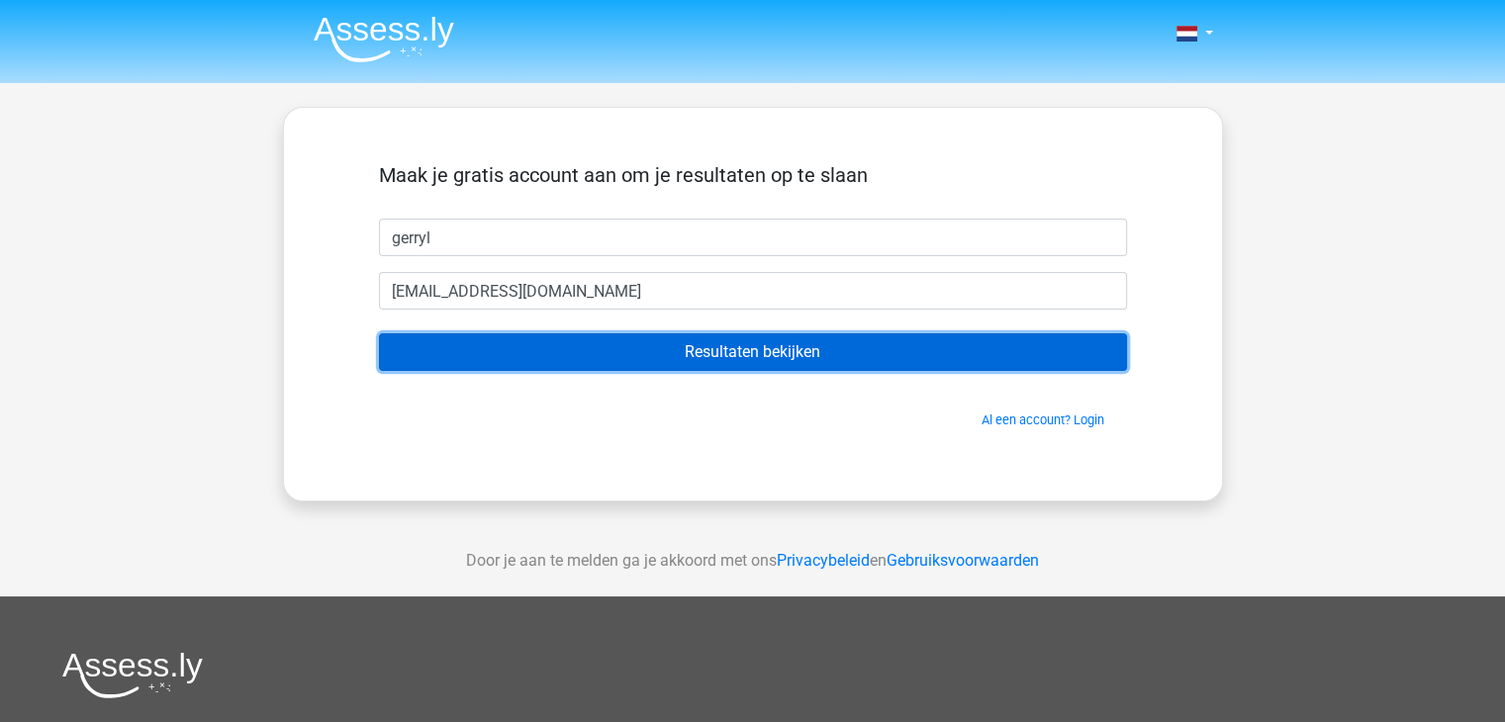
click at [490, 369] on input "Resultaten bekijken" at bounding box center [753, 352] width 748 height 38
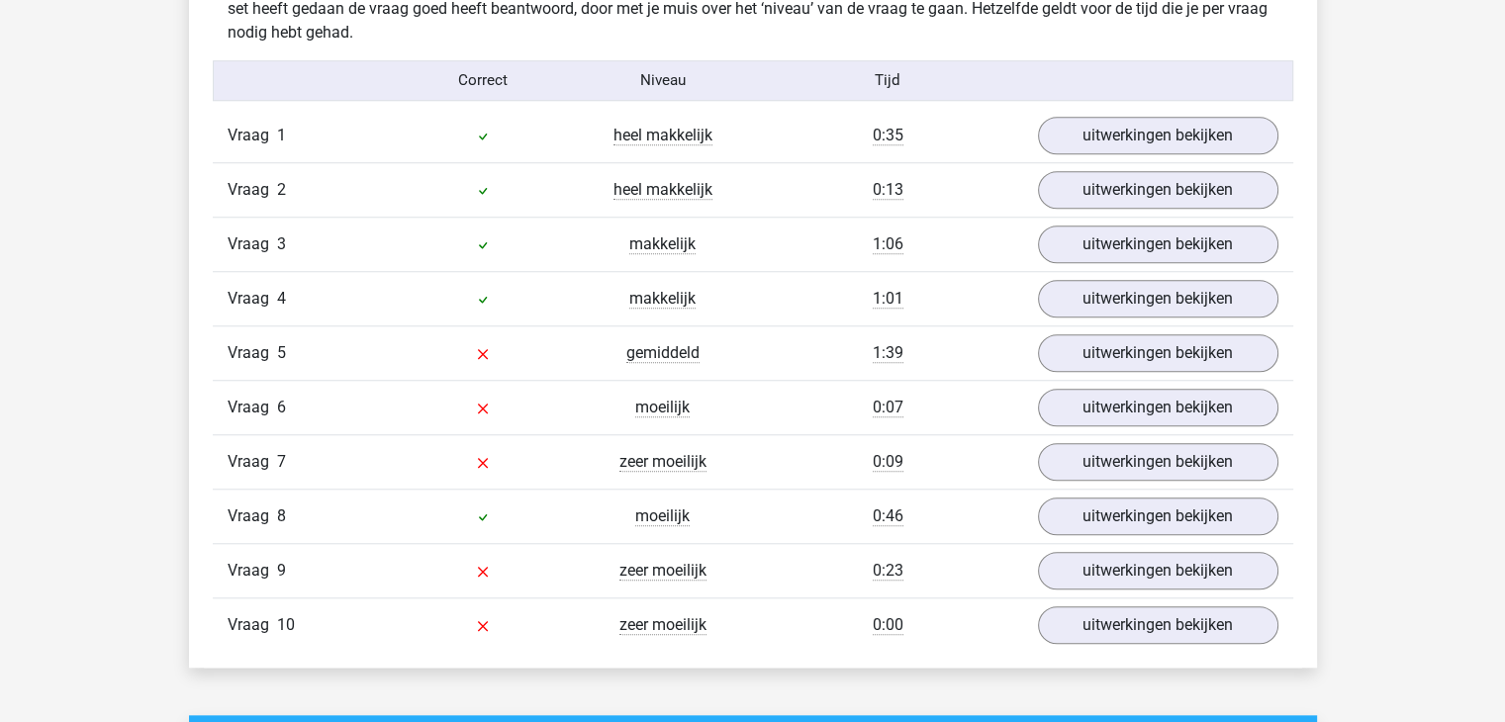
scroll to position [1603, 0]
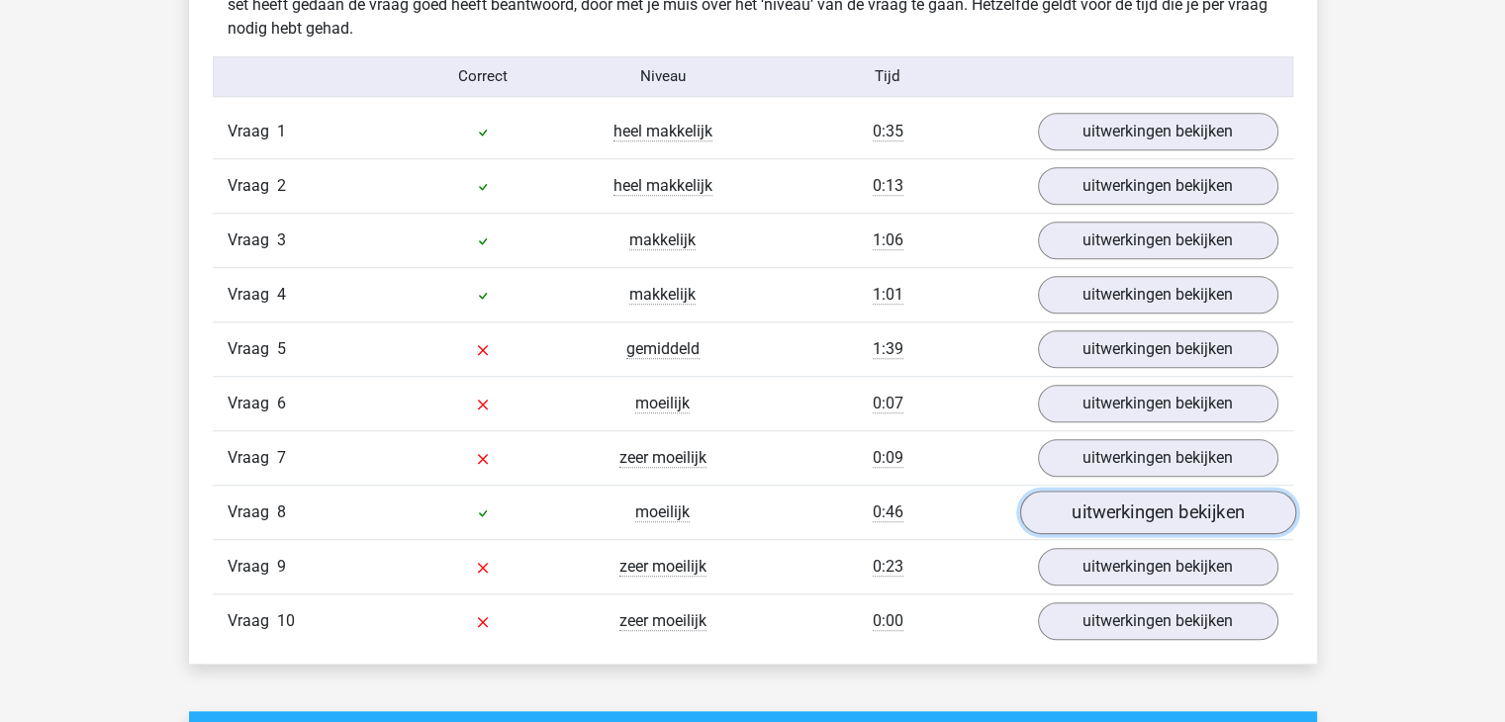
click at [1072, 496] on link "uitwerkingen bekijken" at bounding box center [1157, 513] width 276 height 44
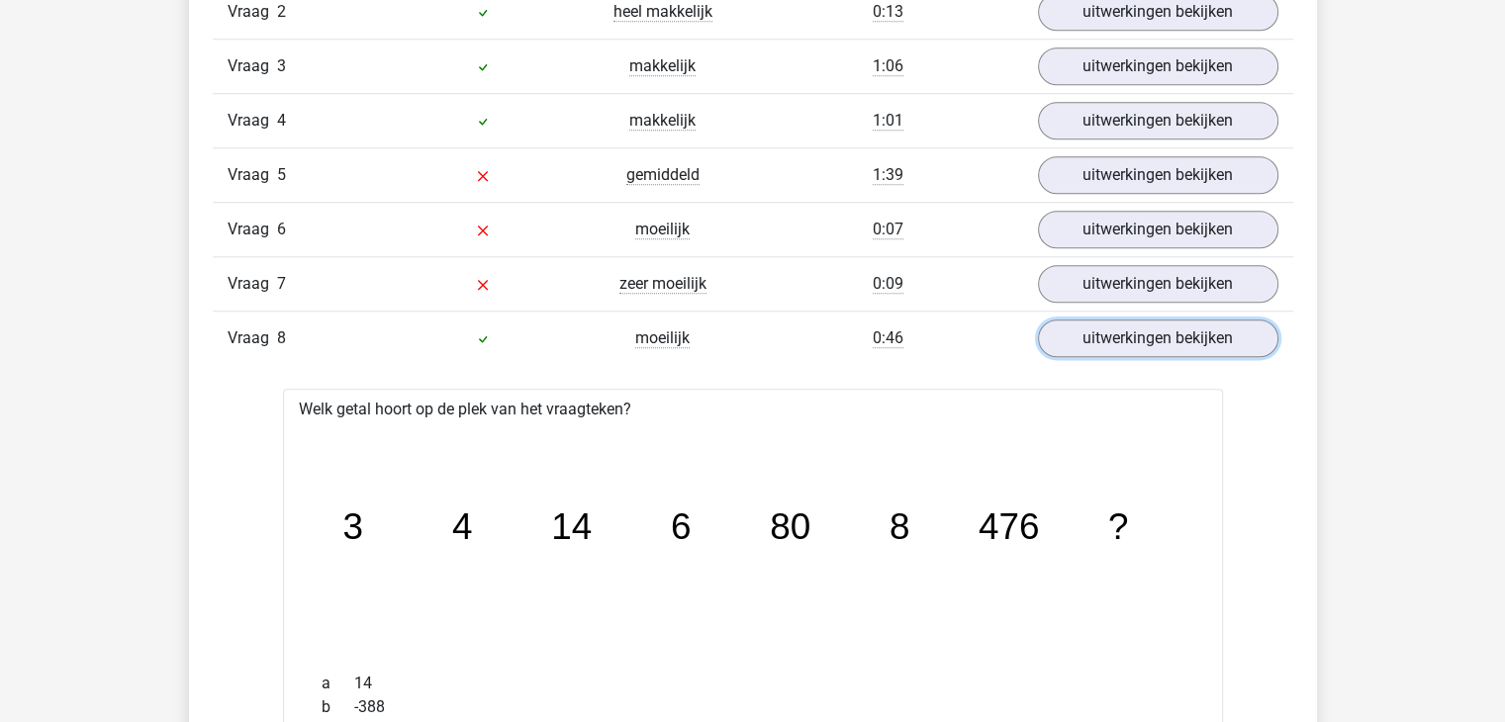
scroll to position [1812, 0]
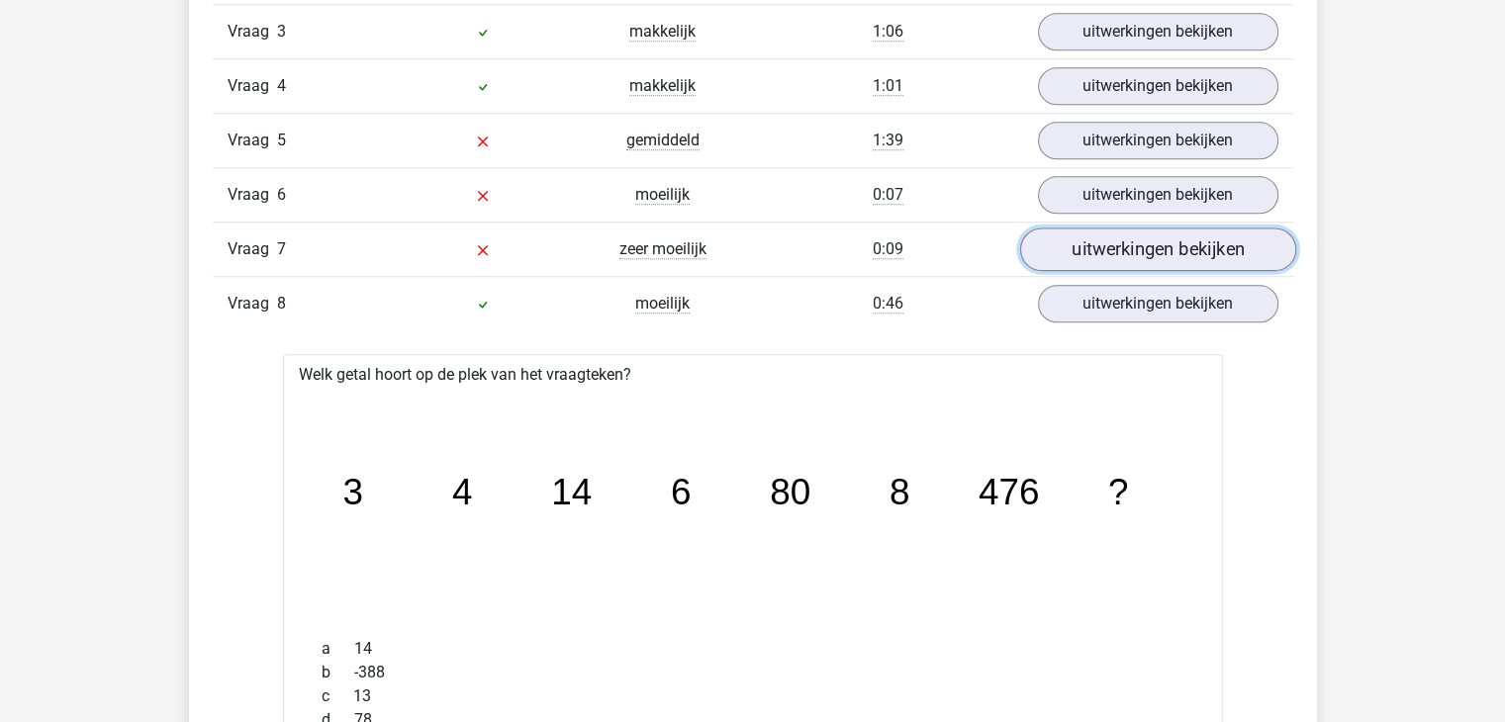
click at [1060, 253] on link "uitwerkingen bekijken" at bounding box center [1157, 250] width 276 height 44
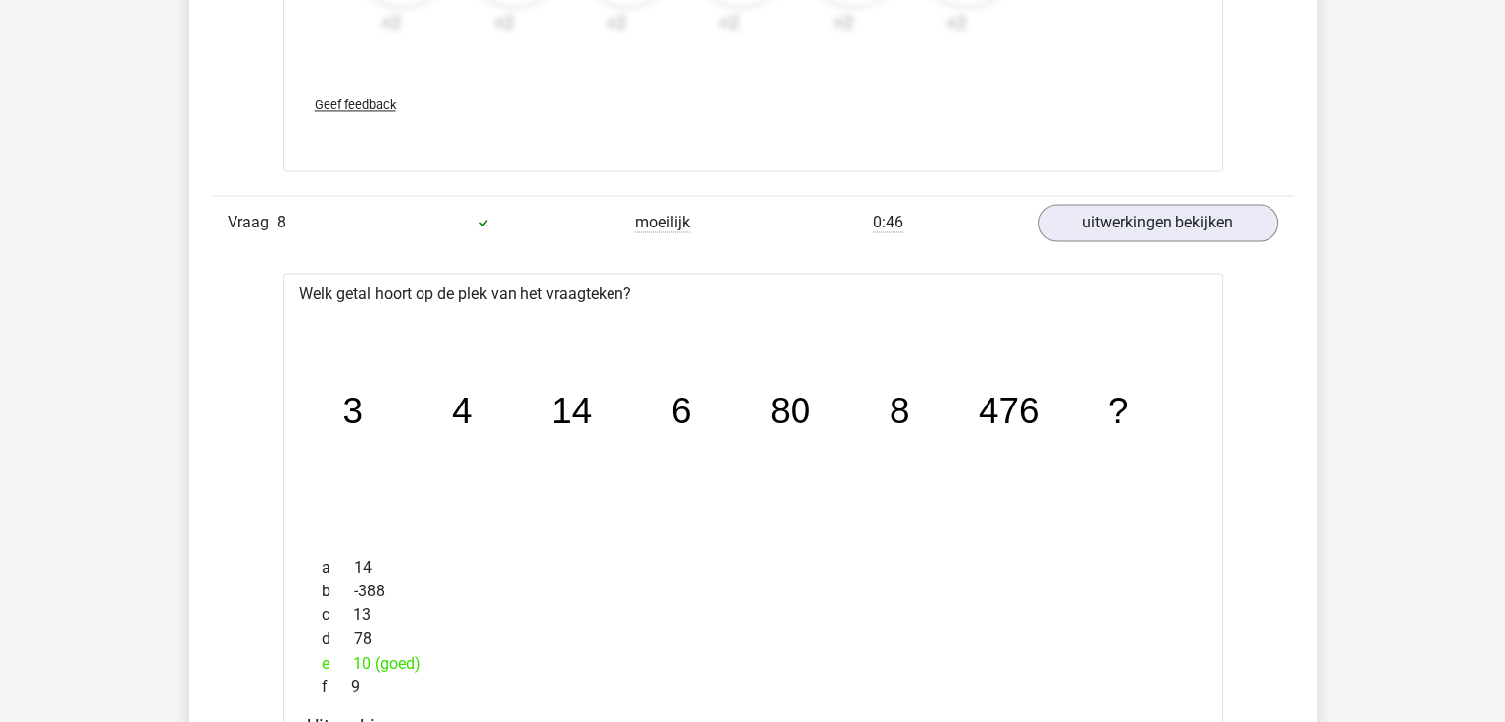
scroll to position [3137, 0]
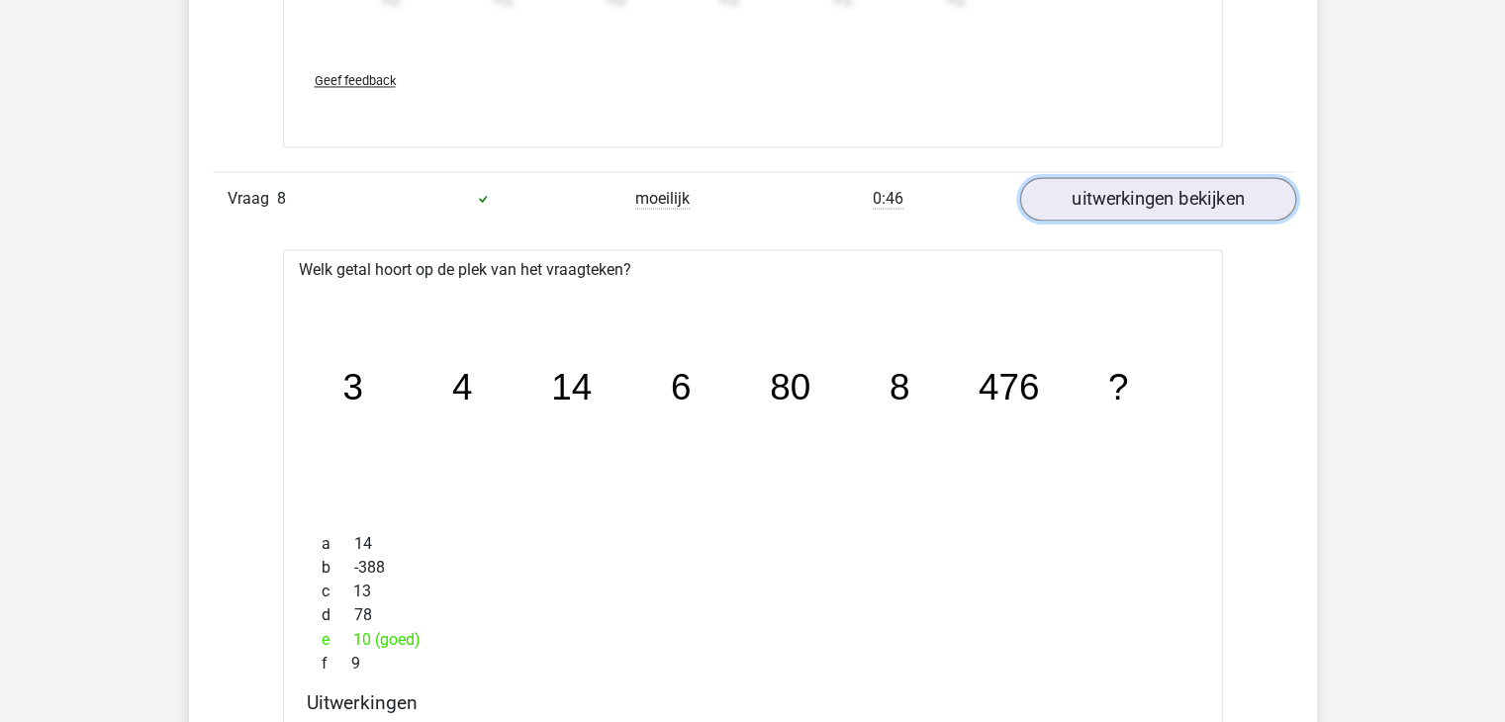
click at [1094, 177] on link "uitwerkingen bekijken" at bounding box center [1157, 199] width 276 height 44
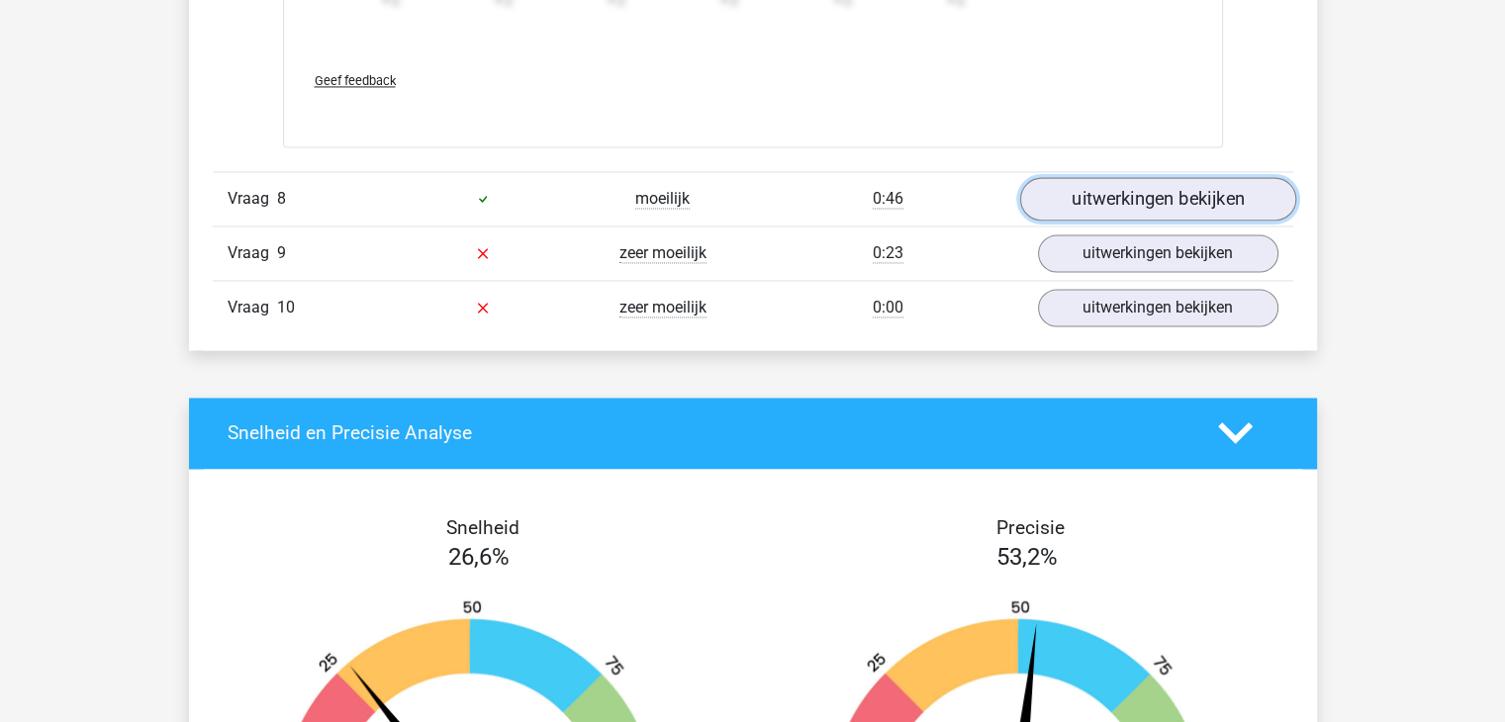
click at [1094, 177] on link "uitwerkingen bekijken" at bounding box center [1157, 199] width 276 height 44
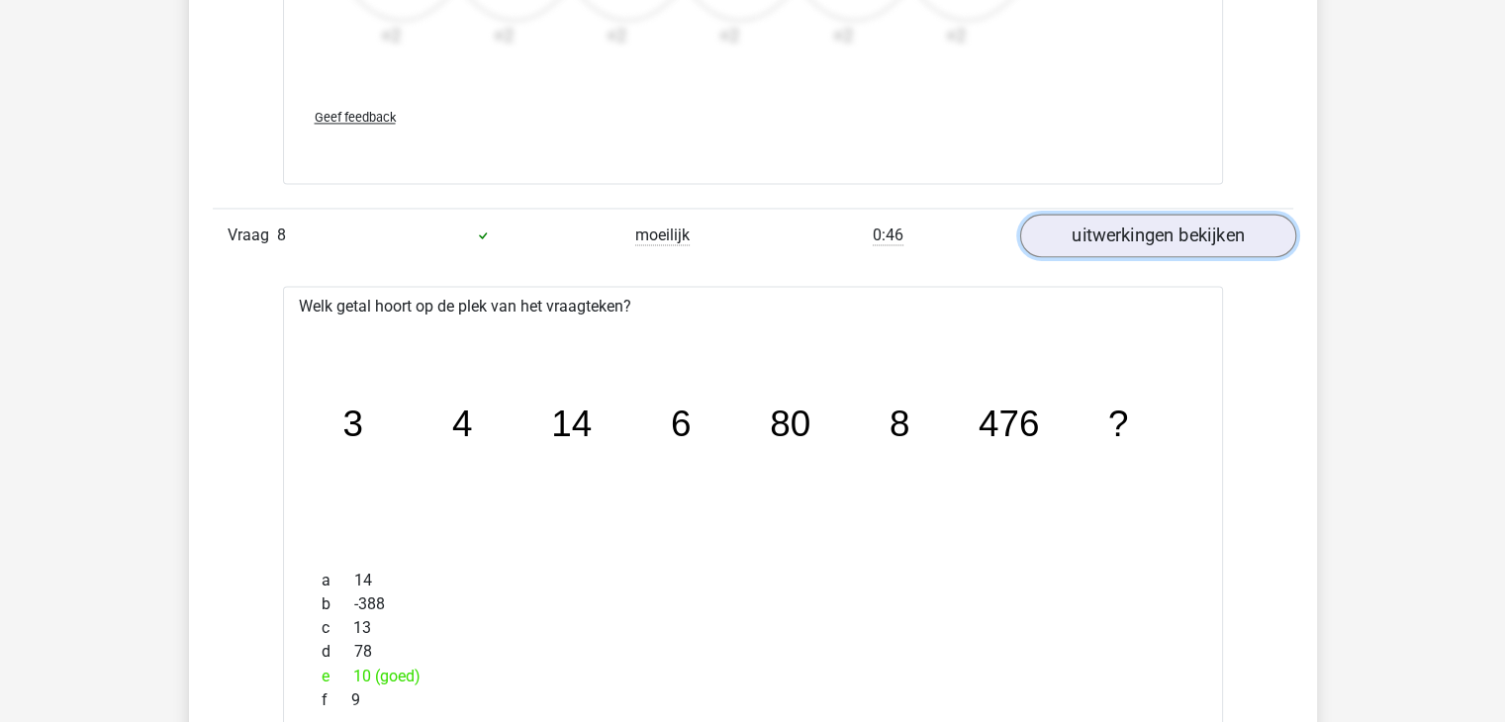
scroll to position [3099, 0]
click at [1071, 234] on link "uitwerkingen bekijken" at bounding box center [1157, 238] width 276 height 44
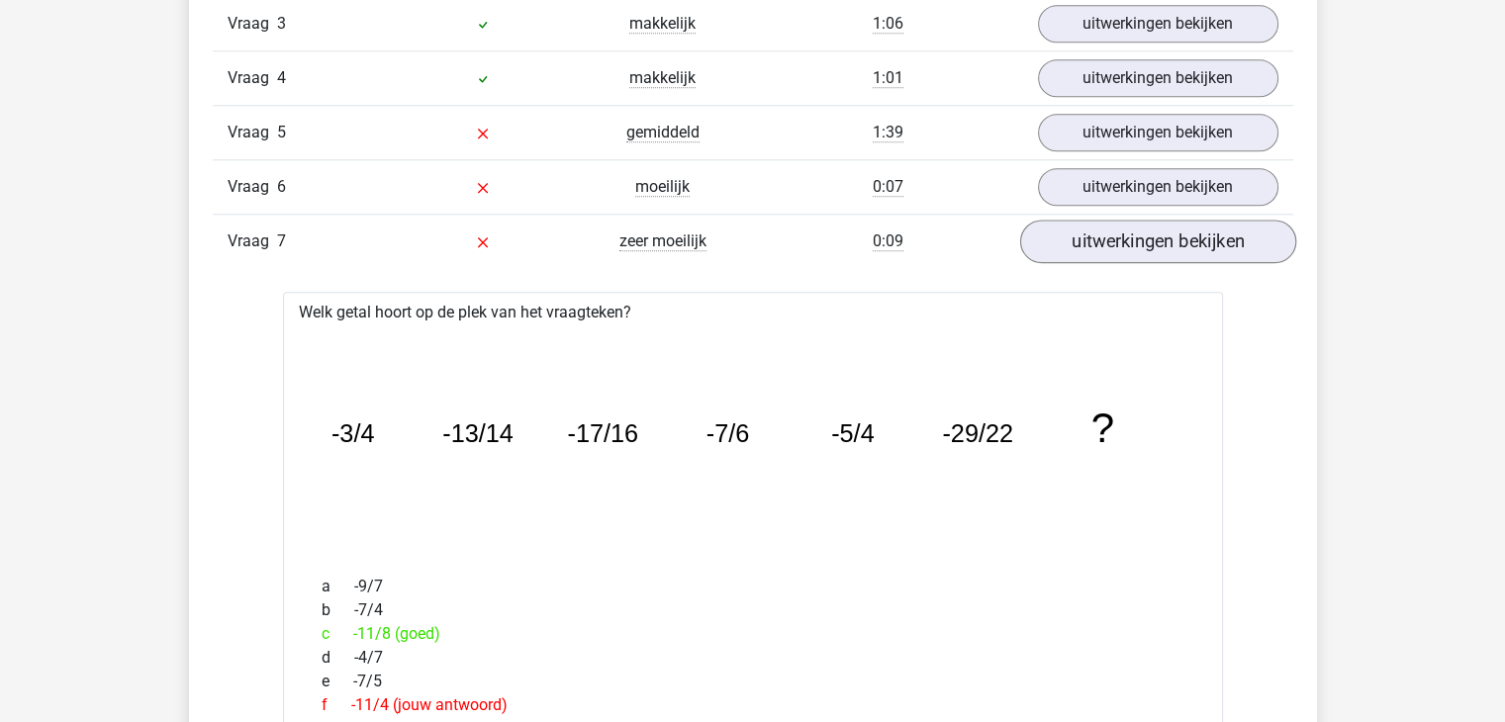
scroll to position [1820, 0]
click at [1129, 242] on link "uitwerkingen bekijken" at bounding box center [1157, 241] width 276 height 44
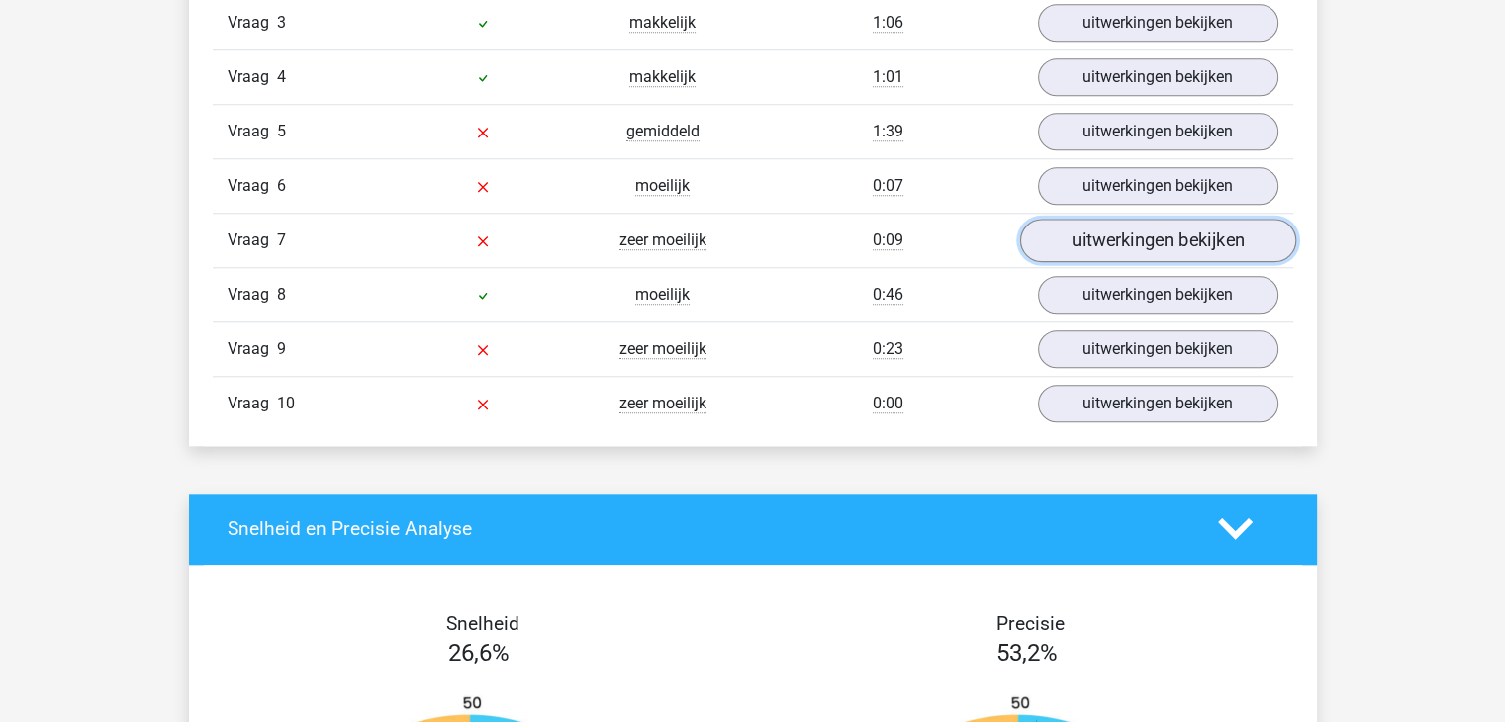
click at [1129, 242] on link "uitwerkingen bekijken" at bounding box center [1157, 241] width 276 height 44
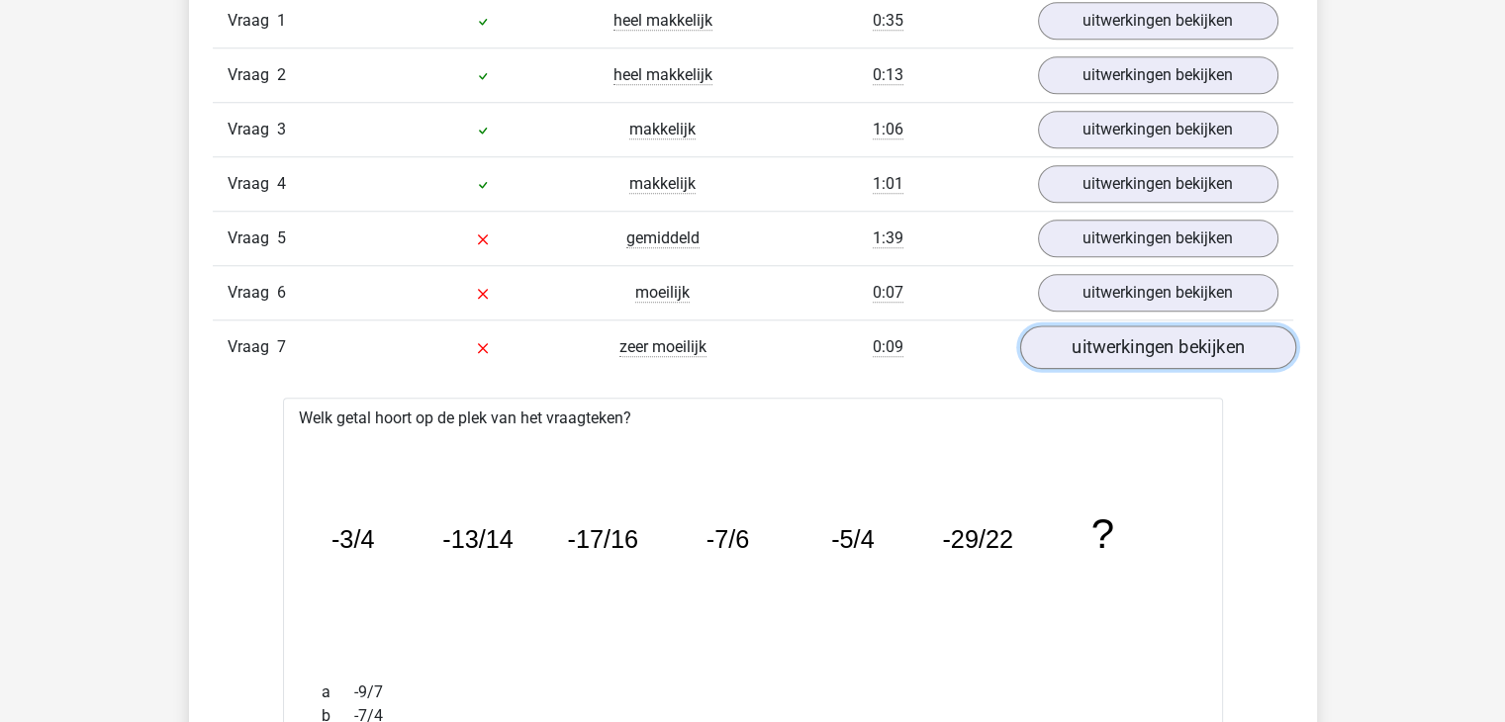
scroll to position [1684, 0]
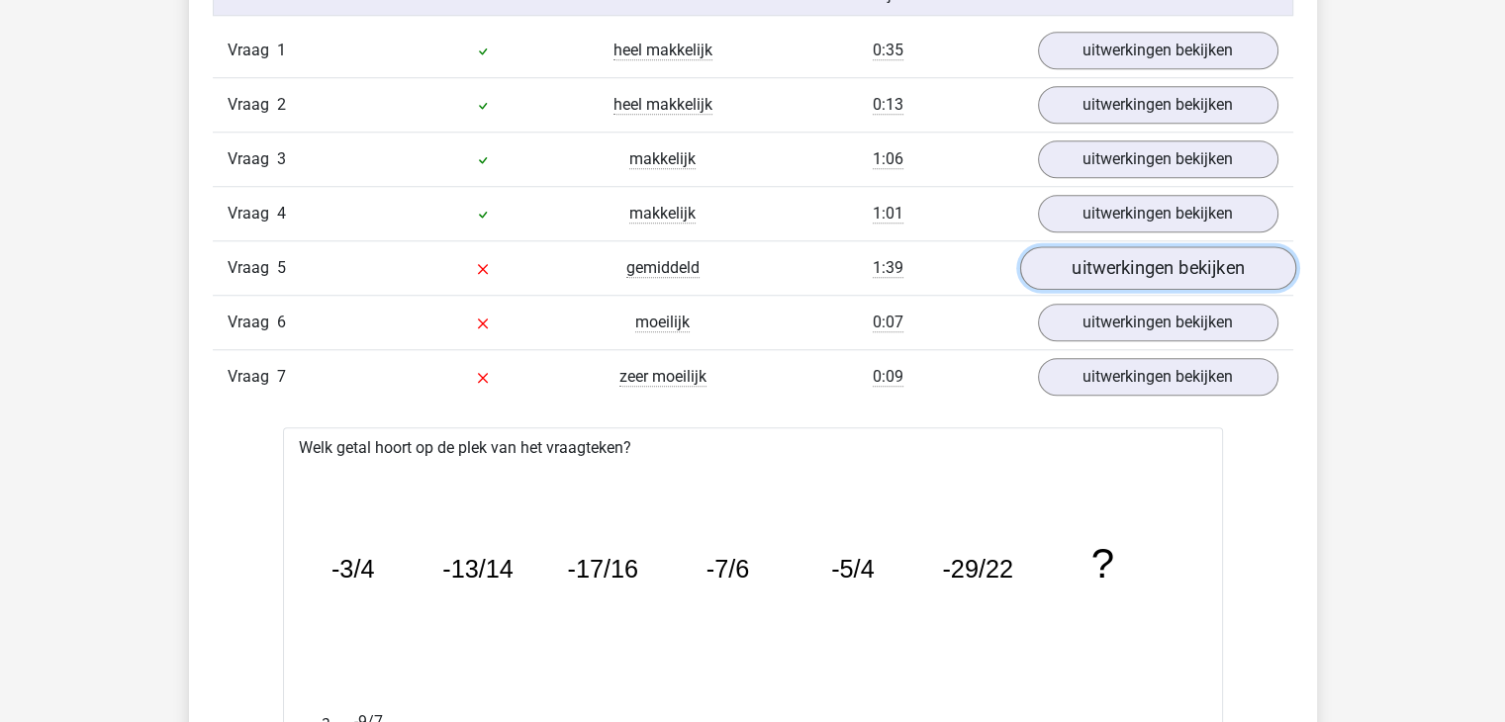
click at [1079, 266] on link "uitwerkingen bekijken" at bounding box center [1157, 268] width 276 height 44
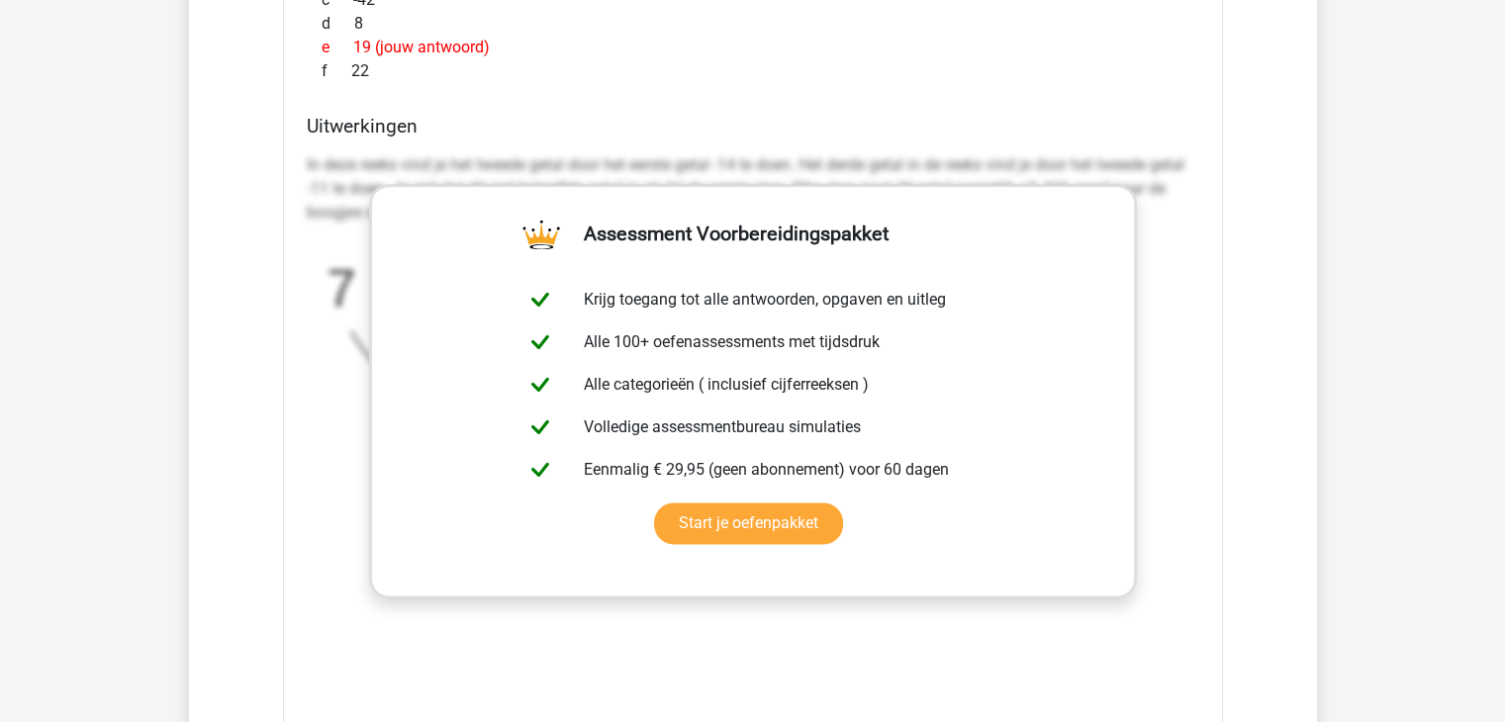
scroll to position [2346, 0]
